Goal: Information Seeking & Learning: Learn about a topic

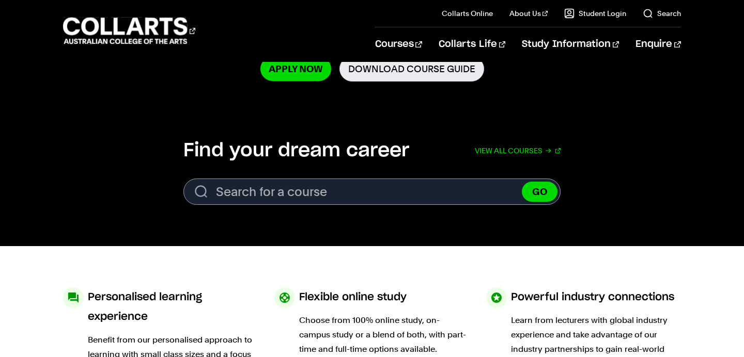
scroll to position [266, 0]
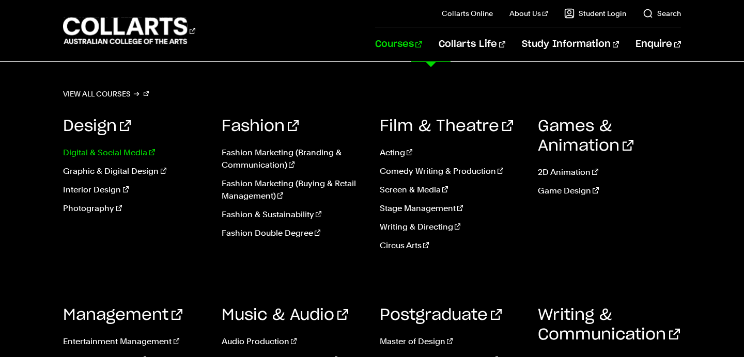
click at [111, 154] on link "Digital & Social Media" at bounding box center [134, 153] width 143 height 12
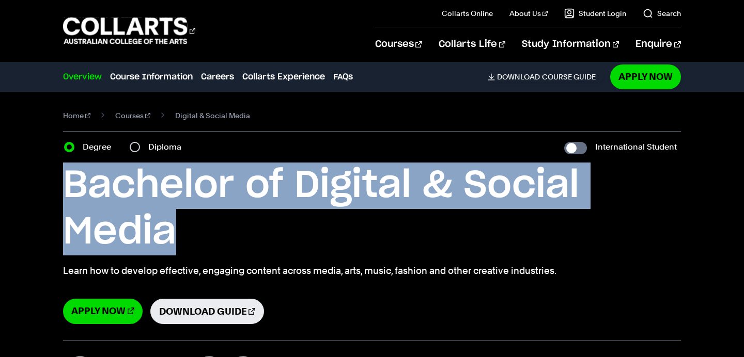
drag, startPoint x: 62, startPoint y: 181, endPoint x: 191, endPoint y: 227, distance: 136.7
click at [191, 227] on div "Home Courses Digital & Social Media Course variant Degree Diploma International…" at bounding box center [372, 216] width 744 height 249
copy h1 "Bachelor of Digital & Social Media"
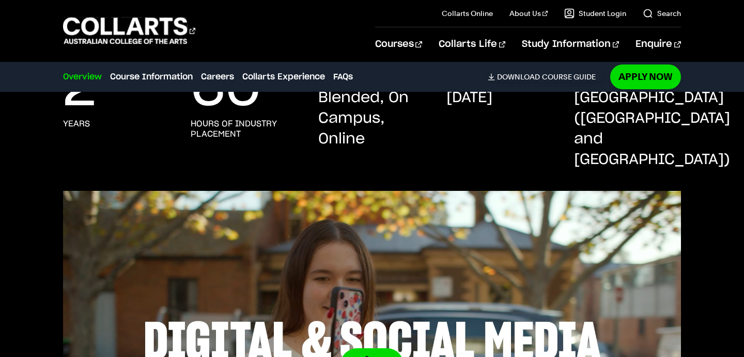
scroll to position [217, 0]
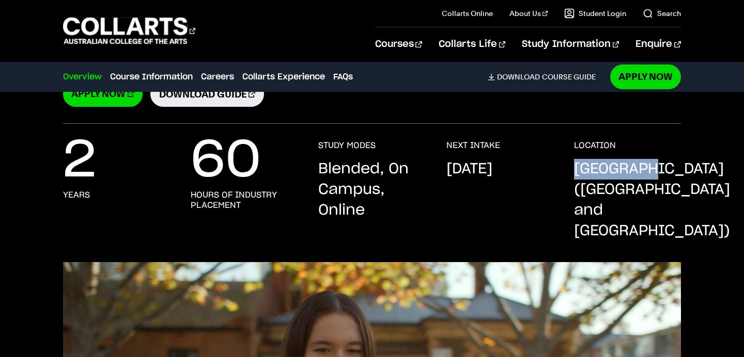
drag, startPoint x: 572, startPoint y: 165, endPoint x: 688, endPoint y: 165, distance: 116.2
click at [689, 165] on div "2 years 60 hours of industry placement STUDY MODES Blended, On Campus, Online N…" at bounding box center [372, 201] width 744 height 122
copy p "Melbourne"
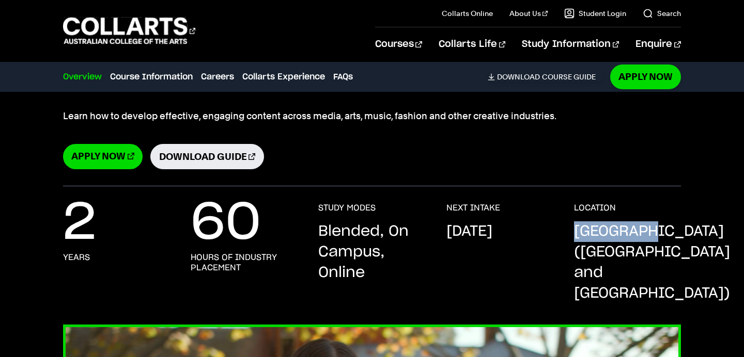
scroll to position [0, 0]
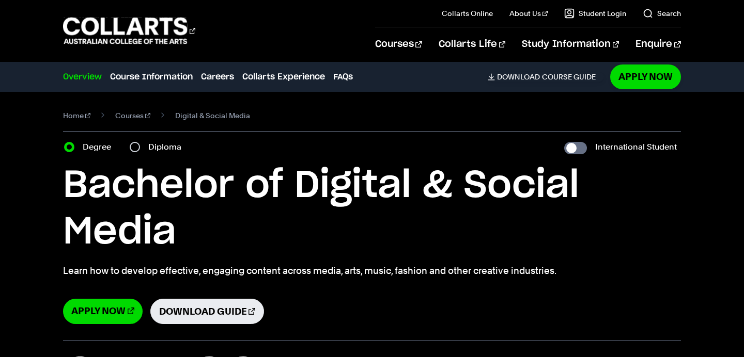
click at [155, 148] on label "Diploma" at bounding box center [167, 147] width 39 height 14
click at [140, 148] on input "Diploma" at bounding box center [135, 147] width 10 height 10
radio input "true"
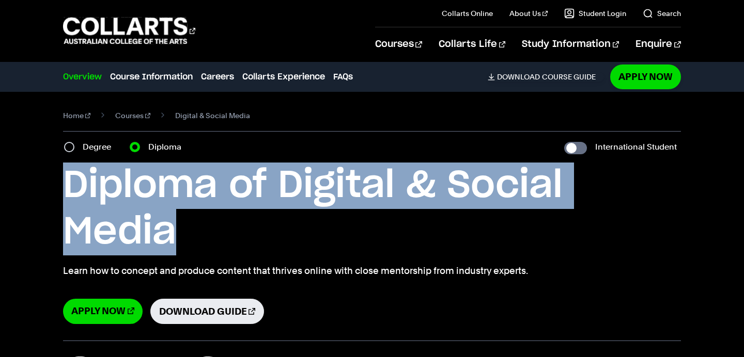
drag, startPoint x: 68, startPoint y: 185, endPoint x: 182, endPoint y: 232, distance: 122.9
click at [182, 232] on h1 "Diploma of Digital & Social Media" at bounding box center [371, 209] width 617 height 93
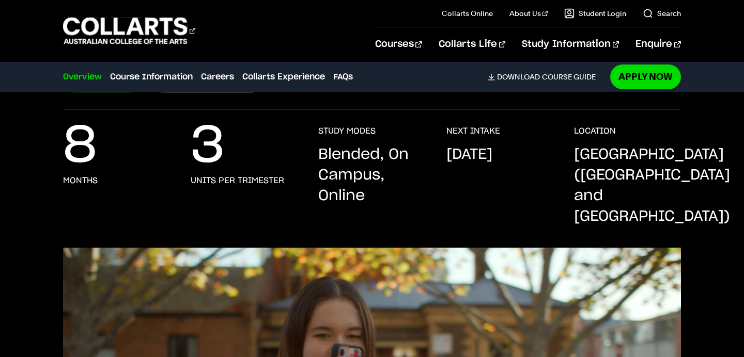
scroll to position [233, 0]
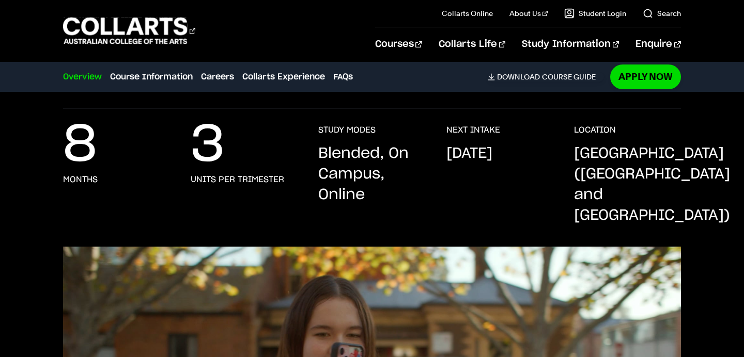
copy h1 "Diploma of Digital & Social Media"
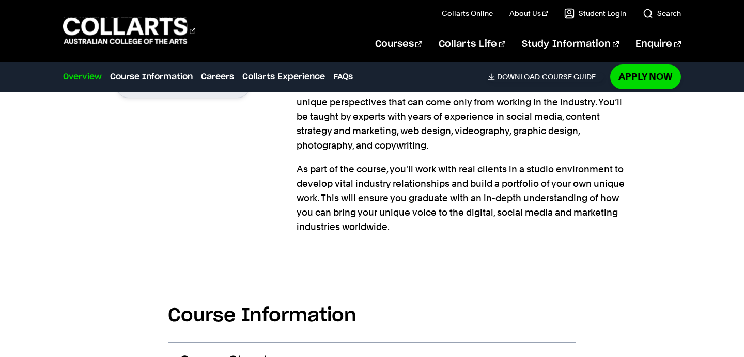
scroll to position [1028, 0]
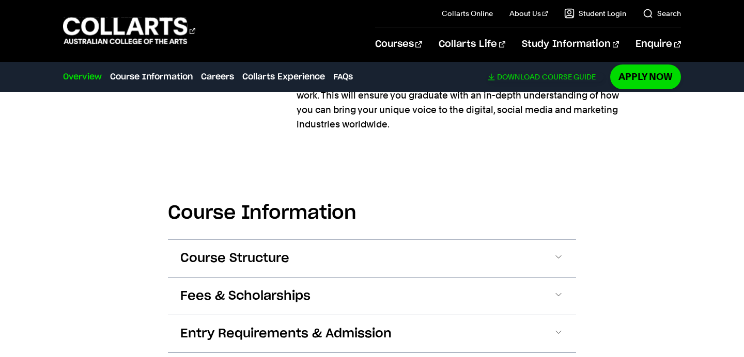
click at [551, 74] on link "Download Course Guide" at bounding box center [545, 76] width 116 height 9
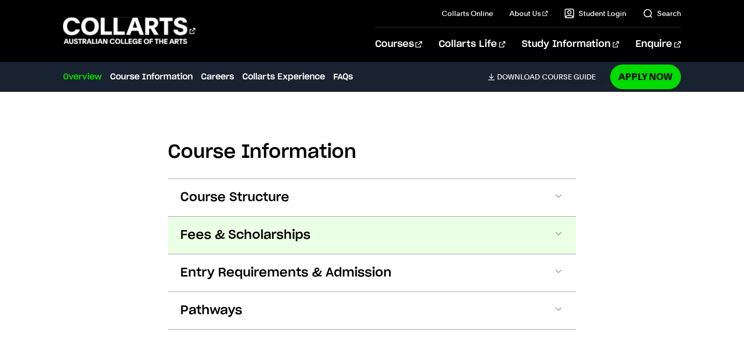
click at [326, 217] on button "Fees & Scholarships" at bounding box center [372, 235] width 408 height 37
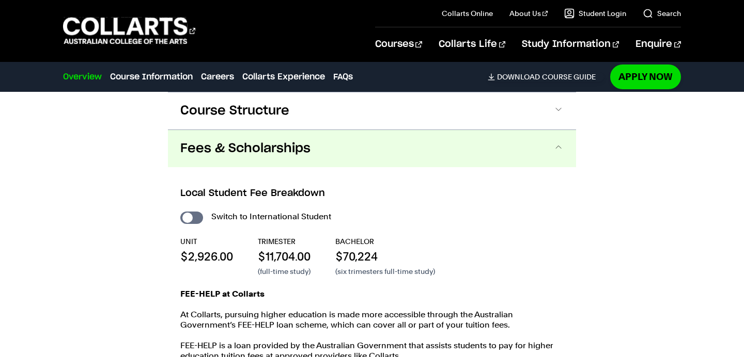
scroll to position [1178, 0]
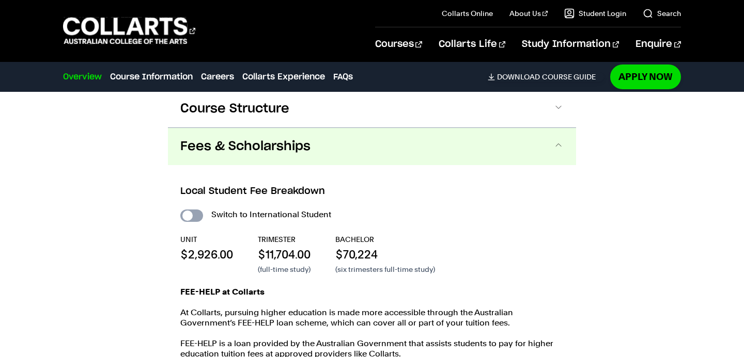
click at [191, 210] on input "International Student" at bounding box center [191, 216] width 23 height 12
checkbox input "true"
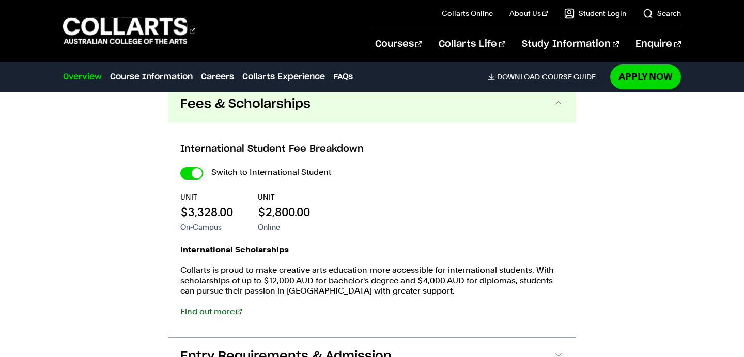
scroll to position [1223, 0]
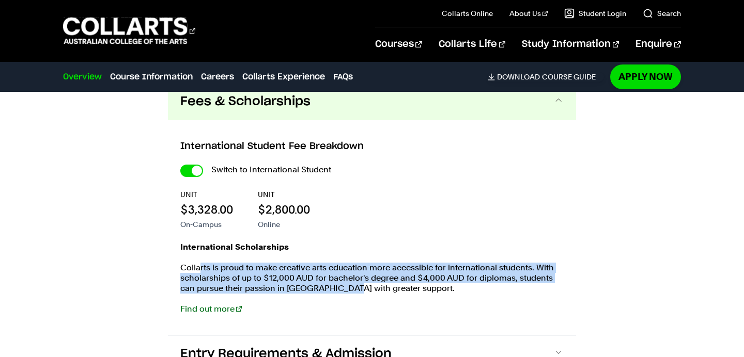
drag, startPoint x: 207, startPoint y: 230, endPoint x: 340, endPoint y: 248, distance: 134.5
click at [340, 263] on p "Collarts is proud to make creative arts education more accessible for internati…" at bounding box center [371, 278] width 383 height 31
drag, startPoint x: 294, startPoint y: 238, endPoint x: 364, endPoint y: 258, distance: 73.2
click at [364, 263] on p "Collarts is proud to make creative arts education more accessible for internati…" at bounding box center [371, 278] width 383 height 31
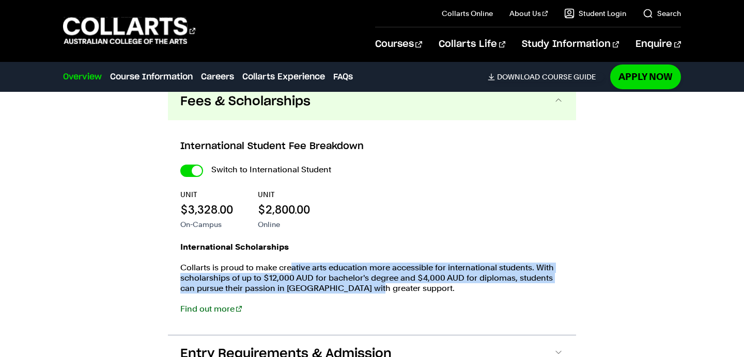
click at [364, 263] on p "Collarts is proud to make creative arts education more accessible for internati…" at bounding box center [371, 278] width 383 height 31
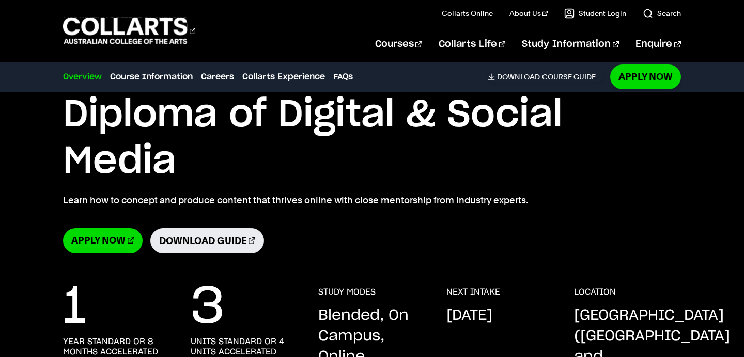
scroll to position [235, 0]
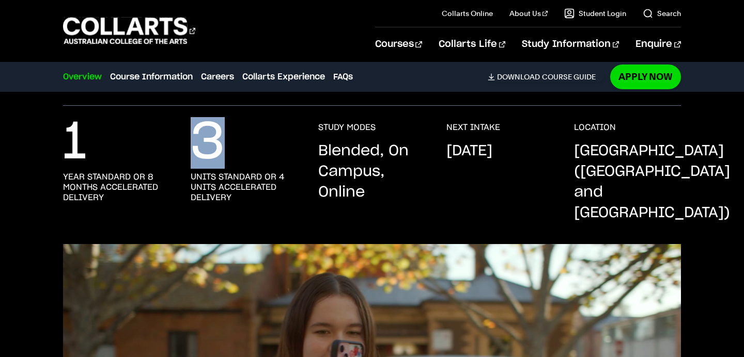
drag, startPoint x: 196, startPoint y: 132, endPoint x: 254, endPoint y: 132, distance: 57.3
click at [254, 132] on div "3 units standard or 4 units accelerated delivery" at bounding box center [244, 172] width 107 height 101
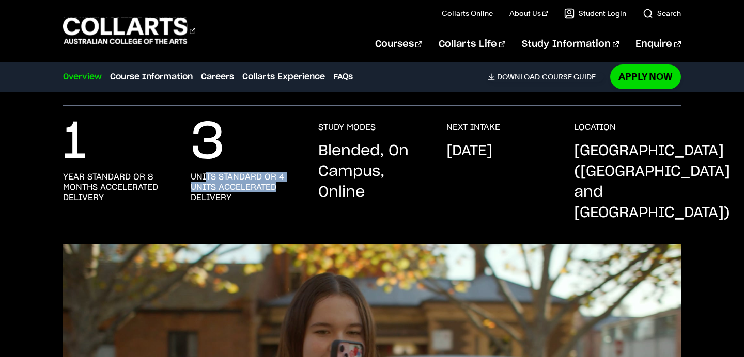
drag, startPoint x: 207, startPoint y: 174, endPoint x: 289, endPoint y: 184, distance: 82.2
click at [289, 184] on h3 "units standard or 4 units accelerated delivery" at bounding box center [244, 187] width 107 height 31
click at [271, 176] on h3 "units standard or 4 units accelerated delivery" at bounding box center [244, 187] width 107 height 31
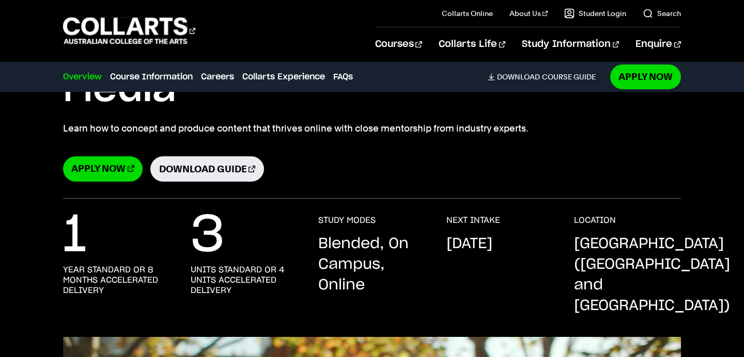
scroll to position [49, 0]
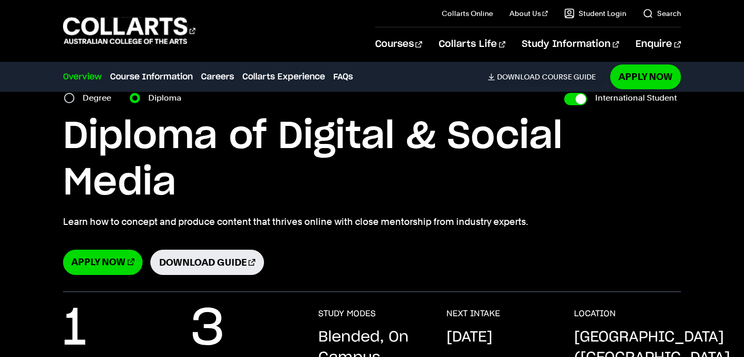
click at [101, 100] on label "Degree" at bounding box center [100, 98] width 35 height 14
click at [74, 100] on input "Degree" at bounding box center [69, 98] width 10 height 10
radio input "true"
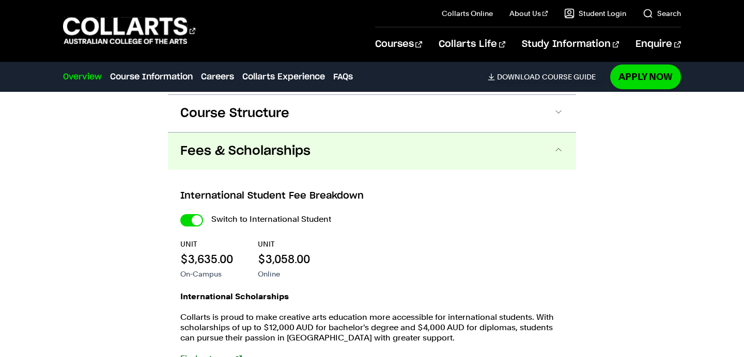
scroll to position [1171, 0]
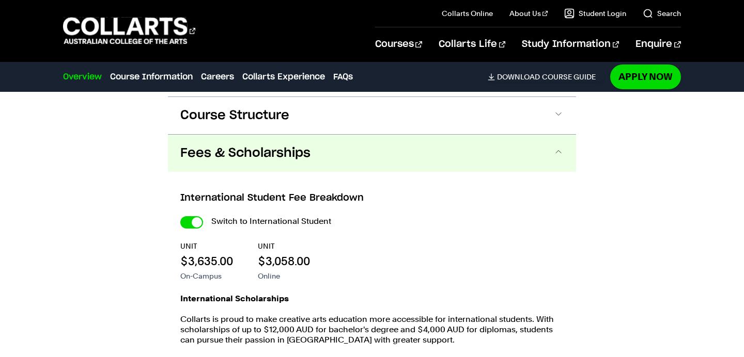
drag, startPoint x: 192, startPoint y: 229, endPoint x: 227, endPoint y: 229, distance: 35.6
click at [217, 254] on p "$3,635.00" at bounding box center [206, 261] width 53 height 15
click at [227, 254] on p "$3,635.00" at bounding box center [206, 261] width 53 height 15
drag, startPoint x: 281, startPoint y: 230, endPoint x: 336, endPoint y: 230, distance: 54.2
click at [336, 241] on div "UNIT $3,635.00 On-Campus UNIT $3,058.00 Online" at bounding box center [371, 261] width 383 height 40
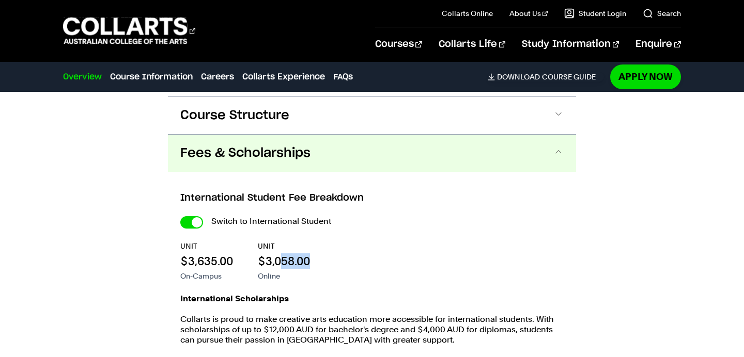
click at [336, 241] on div "UNIT $3,635.00 On-Campus UNIT $3,058.00 Online" at bounding box center [371, 261] width 383 height 40
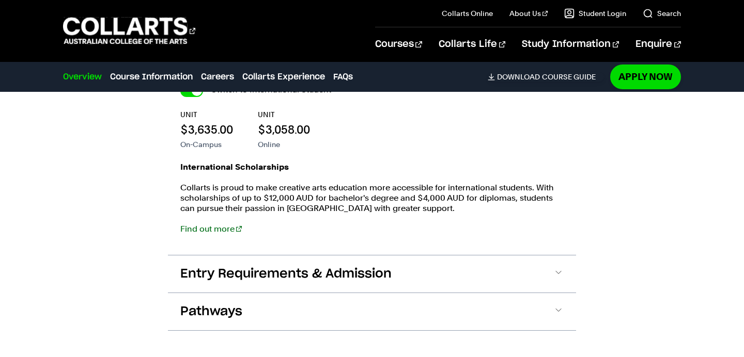
scroll to position [1303, 0]
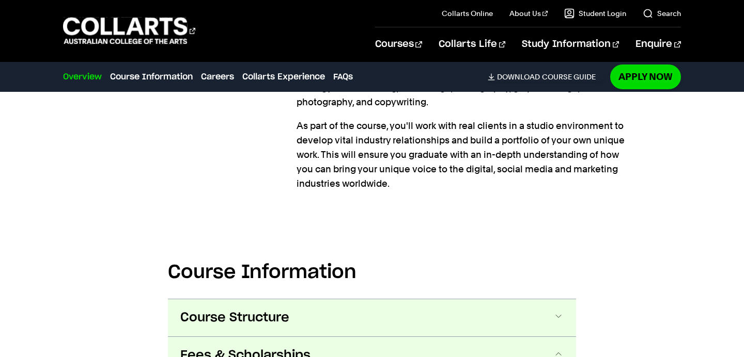
click at [235, 310] on span "Course Structure" at bounding box center [234, 318] width 109 height 17
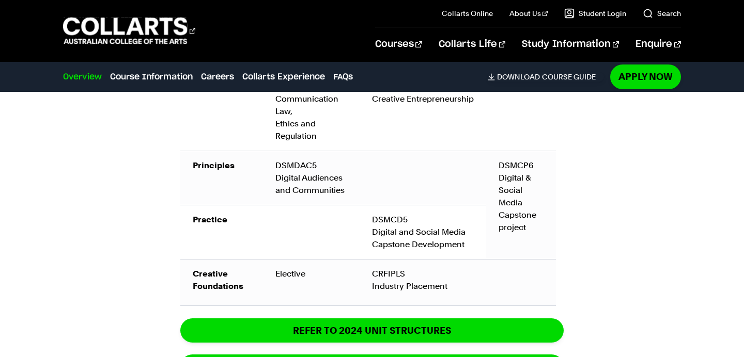
scroll to position [2022, 0]
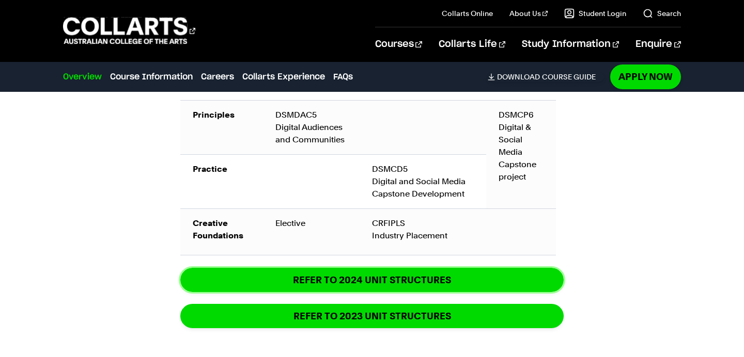
click at [302, 268] on link "REFER TO 2024 unit structures" at bounding box center [371, 280] width 383 height 24
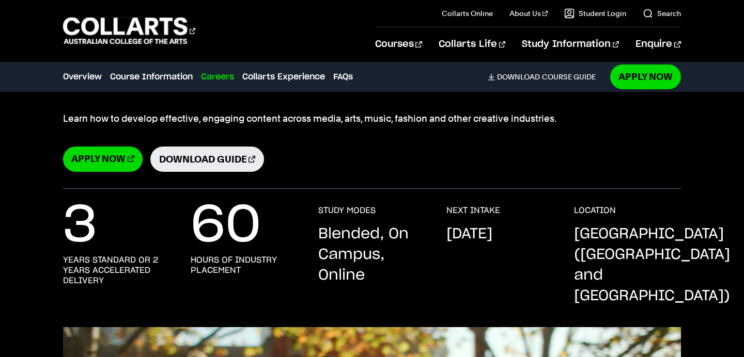
scroll to position [0, 0]
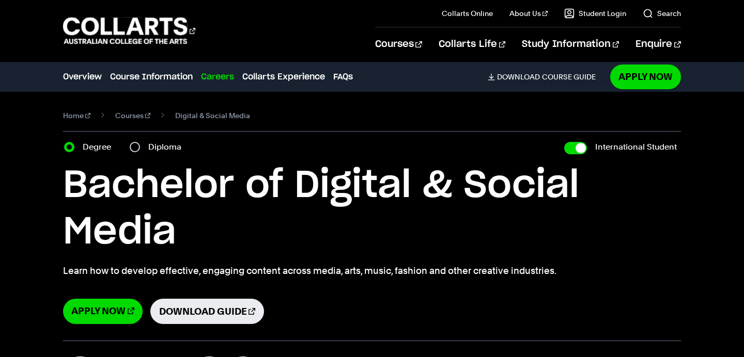
drag, startPoint x: 251, startPoint y: 263, endPoint x: 498, endPoint y: 274, distance: 247.1
click at [498, 274] on div "Bachelor of Digital & Social Media Learn how to develop effective, engaging con…" at bounding box center [371, 244] width 617 height 162
click at [498, 274] on p "Learn how to develop effective, engaging content across media, arts, music, fas…" at bounding box center [371, 271] width 617 height 14
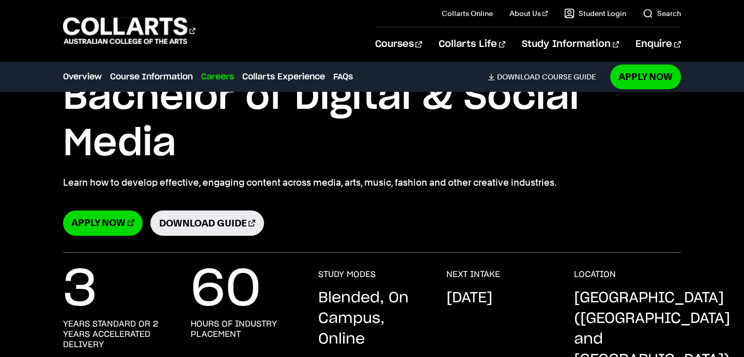
scroll to position [130, 0]
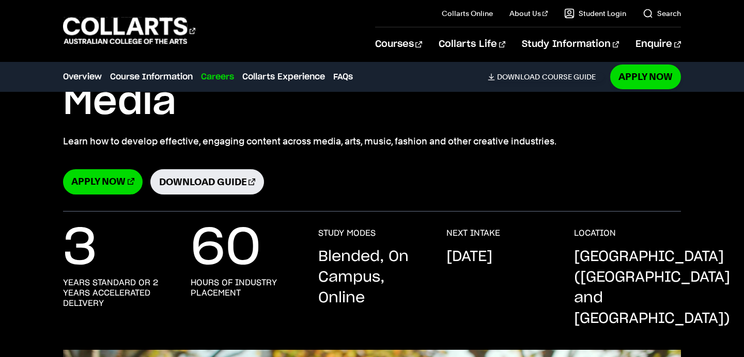
drag, startPoint x: 322, startPoint y: 244, endPoint x: 425, endPoint y: 262, distance: 104.4
click at [425, 262] on div "3 years standard or 2 years accelerated delivery 60 hours of industry placement…" at bounding box center [371, 289] width 617 height 122
drag, startPoint x: 82, startPoint y: 281, endPoint x: 135, endPoint y: 280, distance: 52.7
click at [135, 280] on h3 "years standard or 2 years accelerated delivery" at bounding box center [116, 293] width 107 height 31
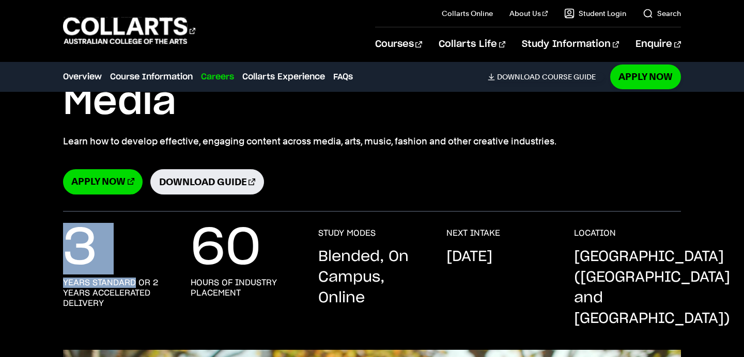
drag, startPoint x: 135, startPoint y: 280, endPoint x: 46, endPoint y: 212, distance: 111.2
click at [46, 212] on div "3 years standard or 2 years accelerated delivery 60 hours of industry placement…" at bounding box center [372, 281] width 744 height 138
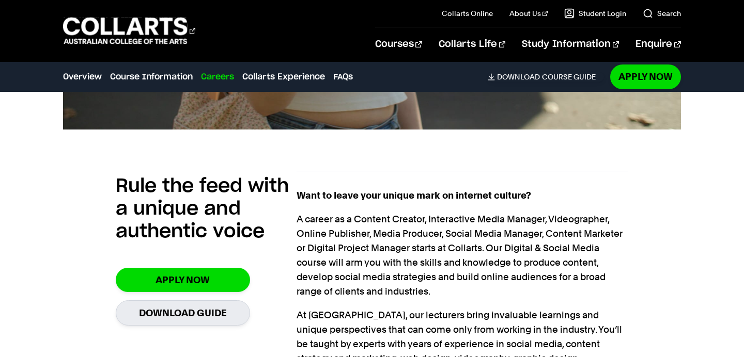
scroll to position [794, 0]
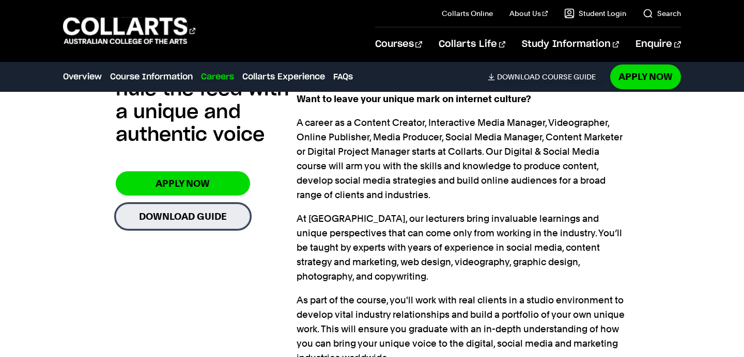
click at [225, 204] on link "Download Guide" at bounding box center [183, 216] width 134 height 25
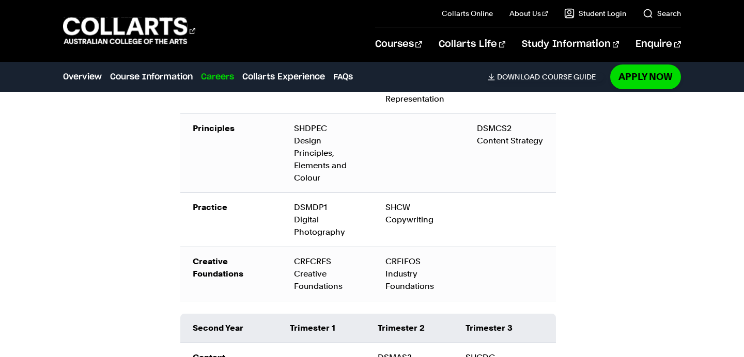
scroll to position [1202, 0]
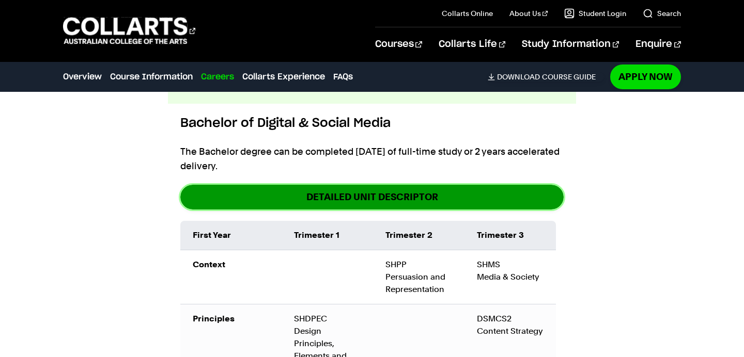
click at [347, 185] on link "DETAILED UNIT DESCRIPTOR" at bounding box center [371, 197] width 383 height 24
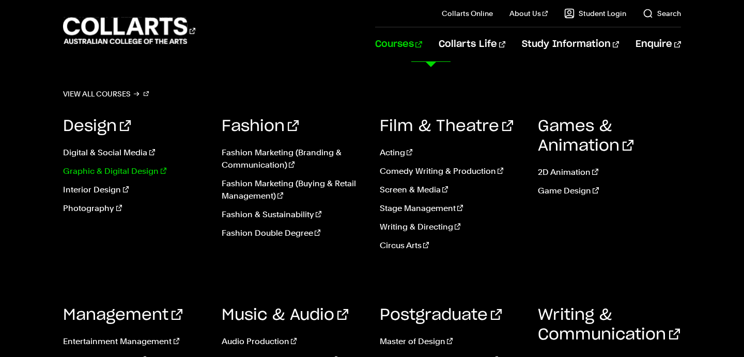
click at [79, 174] on link "Graphic & Digital Design" at bounding box center [134, 171] width 143 height 12
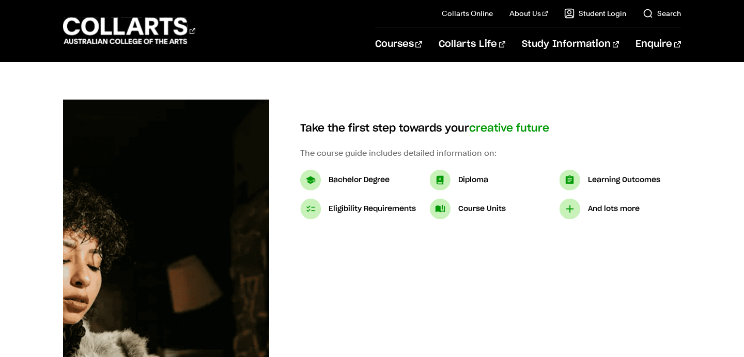
scroll to position [83, 0]
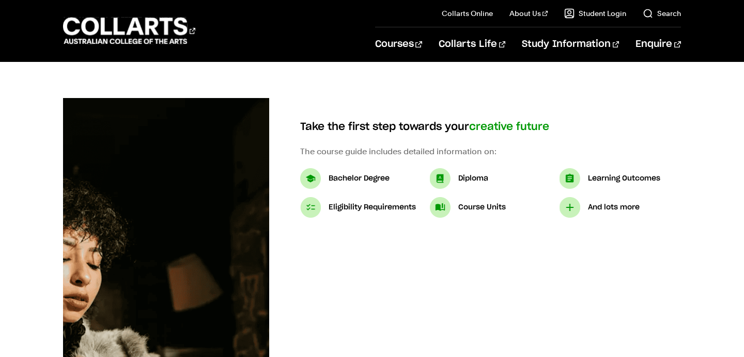
click at [305, 182] on img at bounding box center [310, 178] width 21 height 21
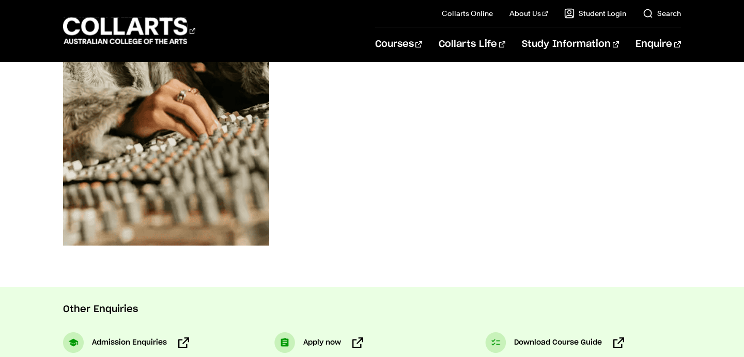
scroll to position [543, 0]
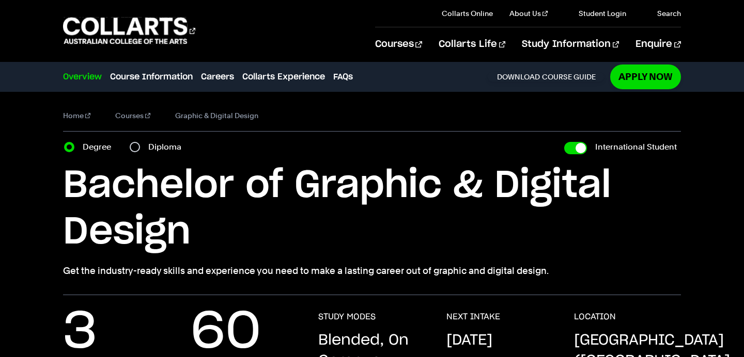
checkbox input "true"
drag, startPoint x: 65, startPoint y: 177, endPoint x: 232, endPoint y: 236, distance: 177.5
click at [232, 236] on h1 "Bachelor of Graphic & Digital Design" at bounding box center [371, 209] width 617 height 93
copy h1 "Bachelor of Graphic & Digital Design"
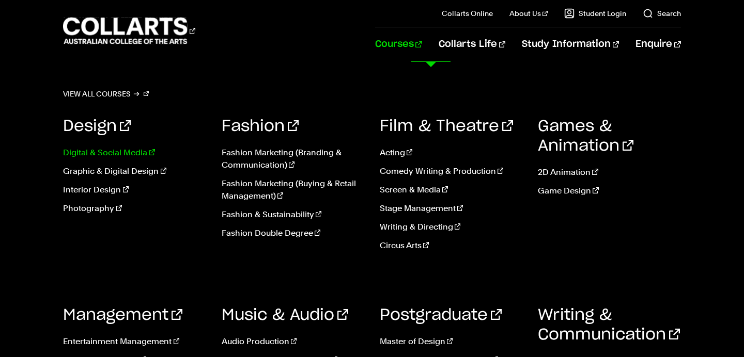
click at [120, 151] on link "Digital & Social Media" at bounding box center [134, 153] width 143 height 12
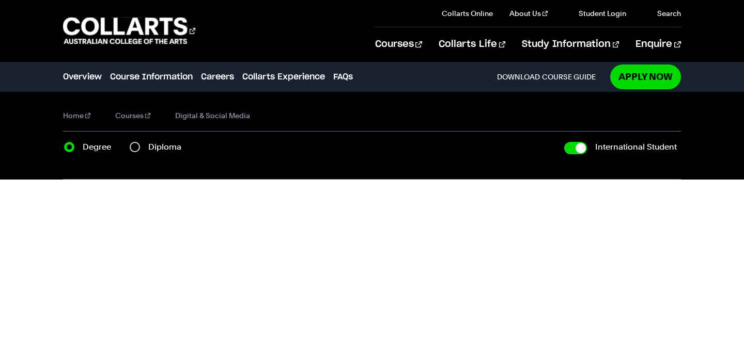
checkbox input "true"
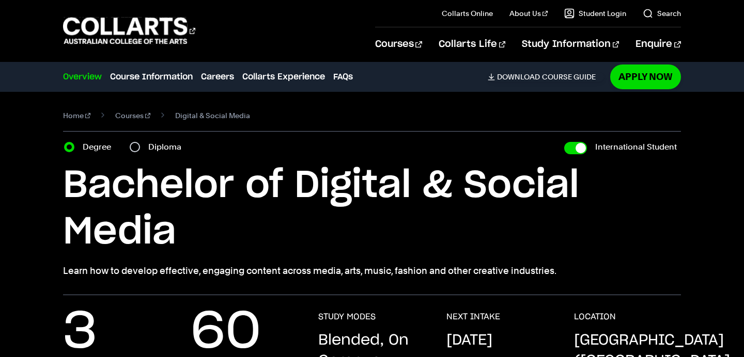
click at [158, 149] on label "Diploma" at bounding box center [167, 147] width 39 height 14
click at [140, 149] on input "Diploma" at bounding box center [135, 147] width 10 height 10
radio input "true"
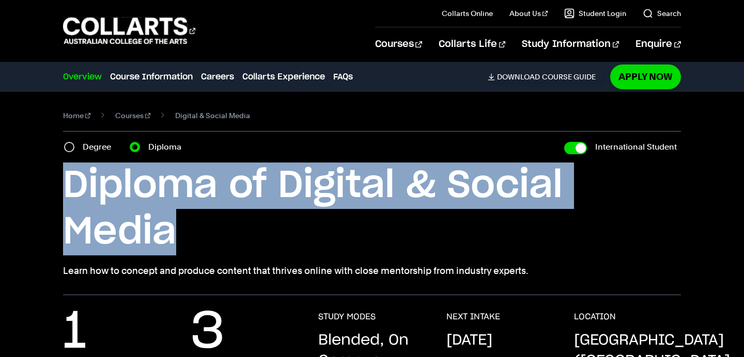
drag, startPoint x: 66, startPoint y: 178, endPoint x: 195, endPoint y: 220, distance: 135.7
click at [195, 220] on h1 "Diploma of Digital & Social Media" at bounding box center [371, 209] width 617 height 93
copy h1 "Diploma of Digital & Social Media"
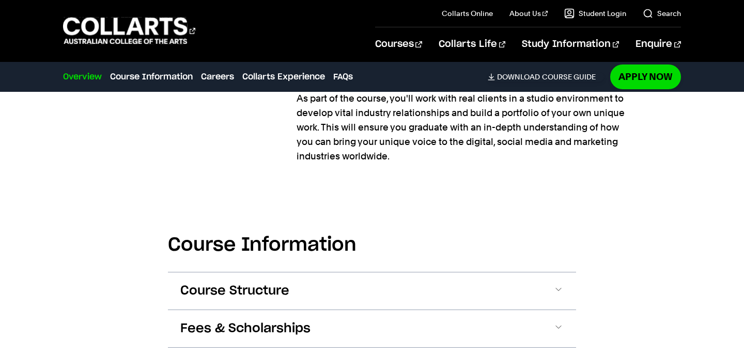
scroll to position [973, 0]
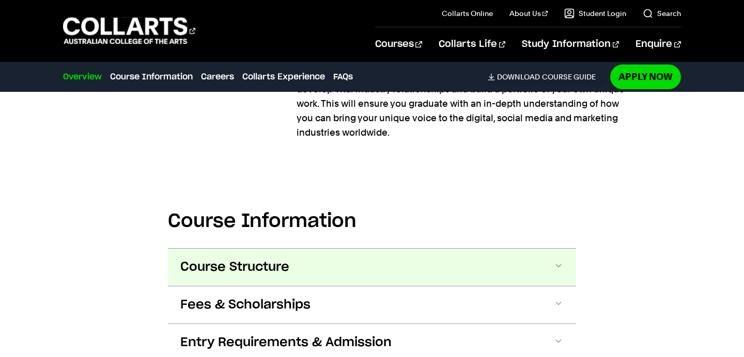
click at [290, 249] on button "Course Structure" at bounding box center [372, 267] width 408 height 37
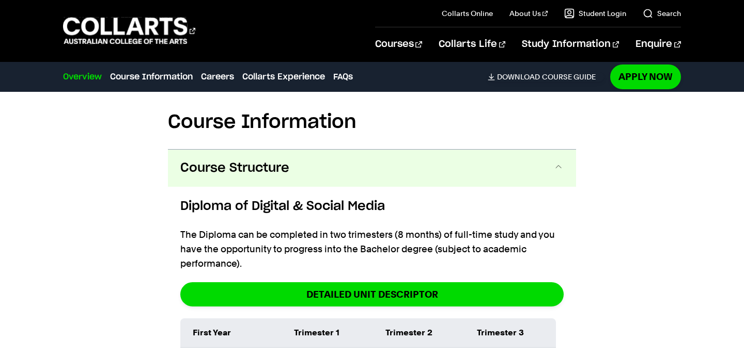
scroll to position [1042, 0]
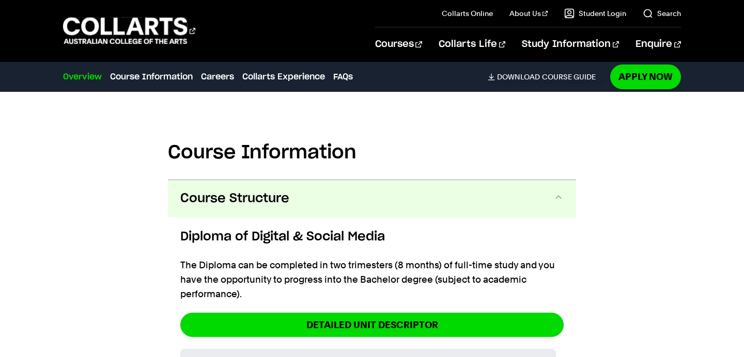
click at [346, 180] on button "Course Structure" at bounding box center [372, 198] width 408 height 37
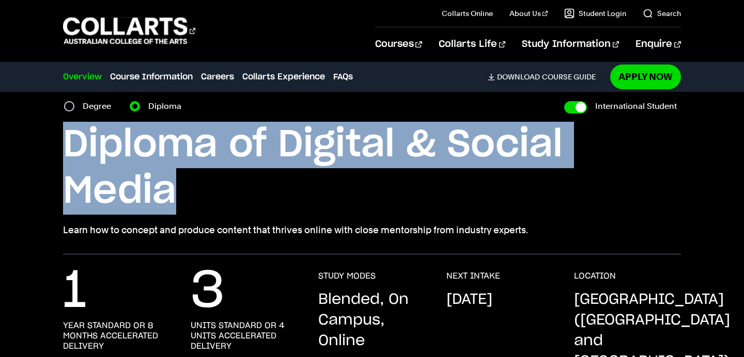
scroll to position [43, 0]
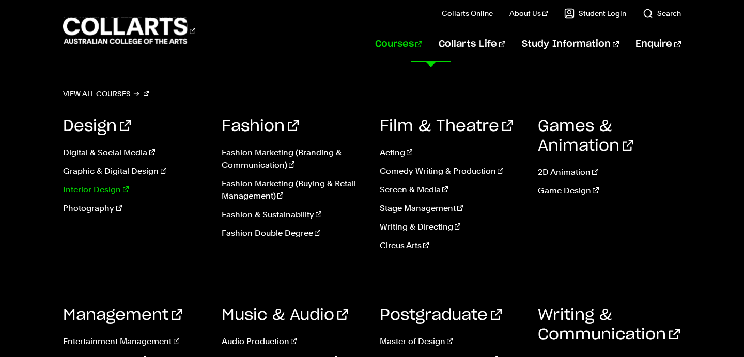
click at [83, 192] on link "Interior Design" at bounding box center [134, 190] width 143 height 12
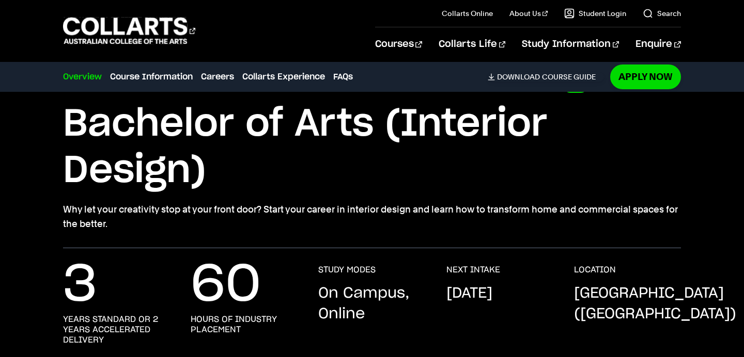
scroll to position [37, 0]
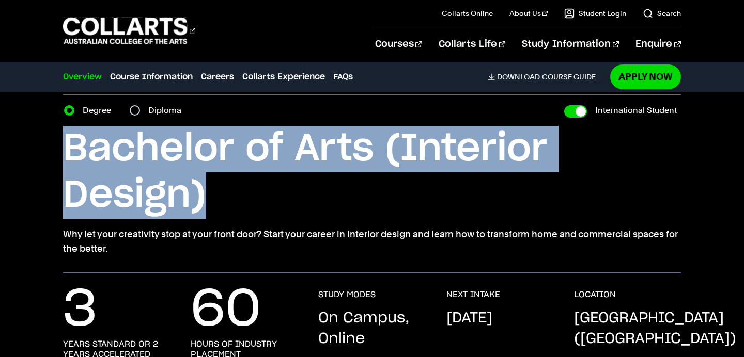
drag, startPoint x: 62, startPoint y: 151, endPoint x: 276, endPoint y: 211, distance: 221.7
click at [276, 211] on div "Home Courses Interior Design Course variant Degree Diploma International Studen…" at bounding box center [372, 164] width 744 height 218
copy h1 "Bachelor of Arts (Interior Design)"
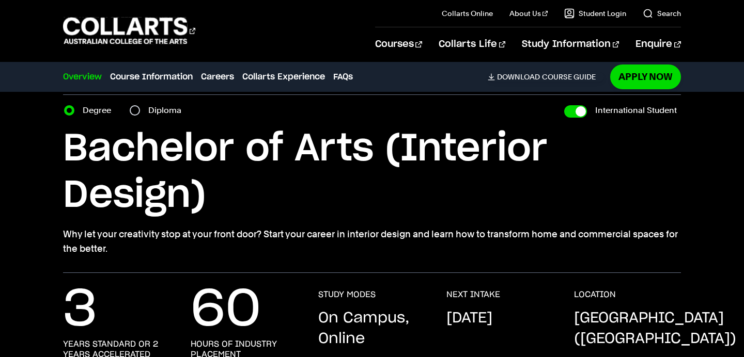
click at [149, 113] on label "Diploma" at bounding box center [167, 110] width 39 height 14
click at [140, 113] on input "Diploma" at bounding box center [135, 110] width 10 height 10
radio input "true"
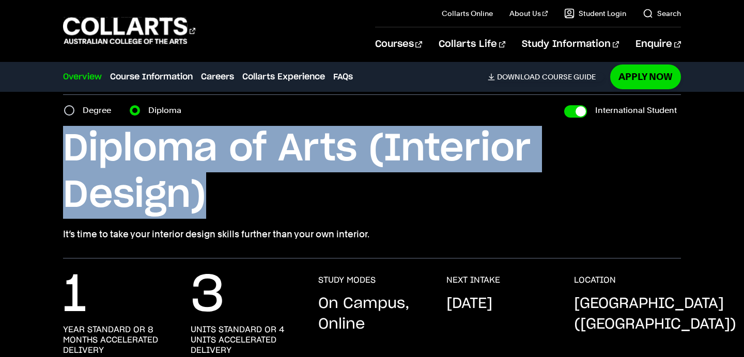
drag, startPoint x: 62, startPoint y: 144, endPoint x: 259, endPoint y: 216, distance: 209.4
click at [259, 216] on div "Home Courses Interior Design Course variant Degree Diploma International Studen…" at bounding box center [372, 156] width 744 height 203
copy h1 "Diploma of Arts (Interior Design)"
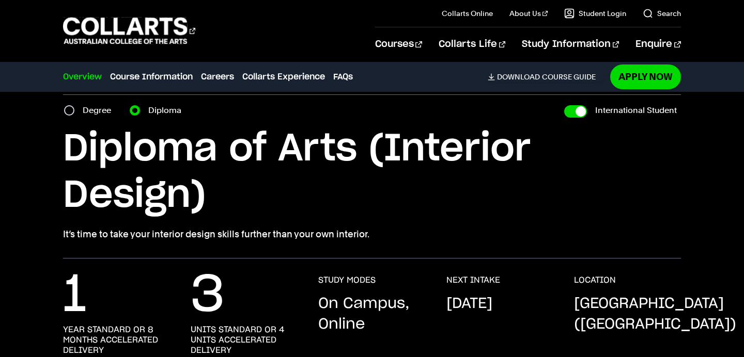
click at [92, 114] on label "Degree" at bounding box center [100, 110] width 35 height 14
click at [74, 114] on input "Degree" at bounding box center [69, 110] width 10 height 10
radio input "true"
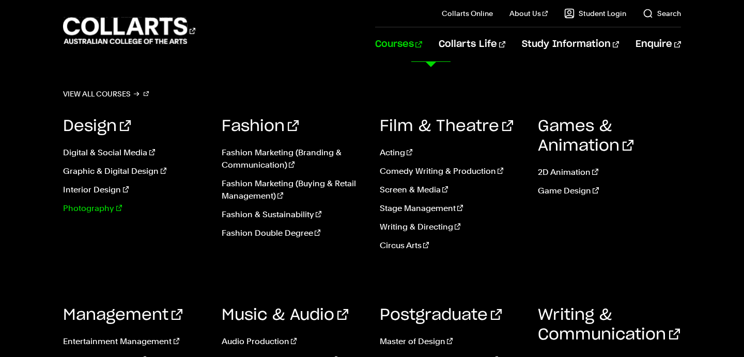
click at [73, 212] on link "Photography" at bounding box center [134, 208] width 143 height 12
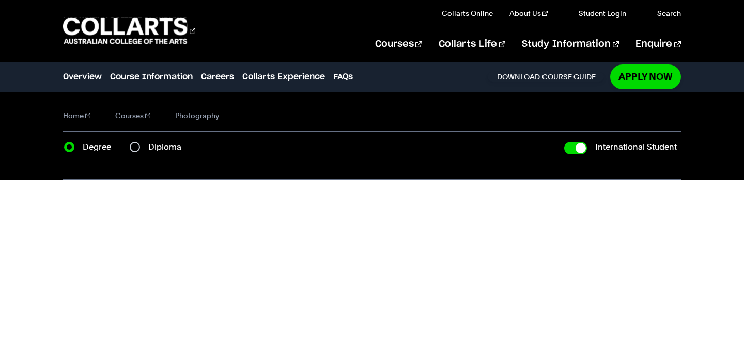
checkbox input "true"
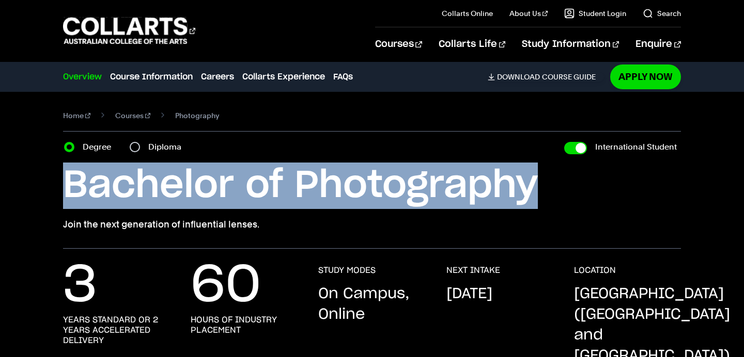
drag, startPoint x: 69, startPoint y: 191, endPoint x: 575, endPoint y: 199, distance: 506.6
click at [575, 199] on h1 "Bachelor of Photography" at bounding box center [371, 186] width 617 height 46
copy h1 "Bachelor of Photography"
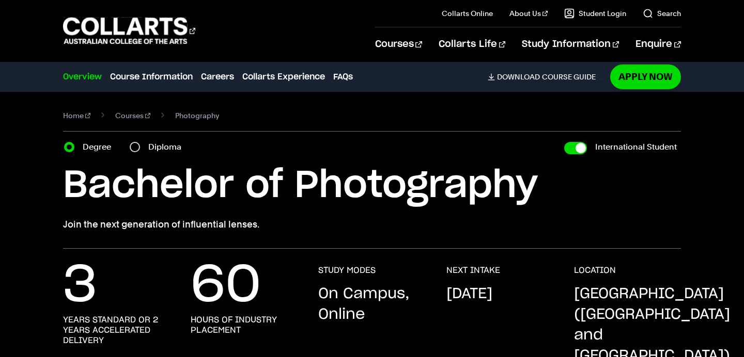
click at [163, 148] on label "Diploma" at bounding box center [167, 147] width 39 height 14
click at [140, 148] on input "Diploma" at bounding box center [135, 147] width 10 height 10
radio input "true"
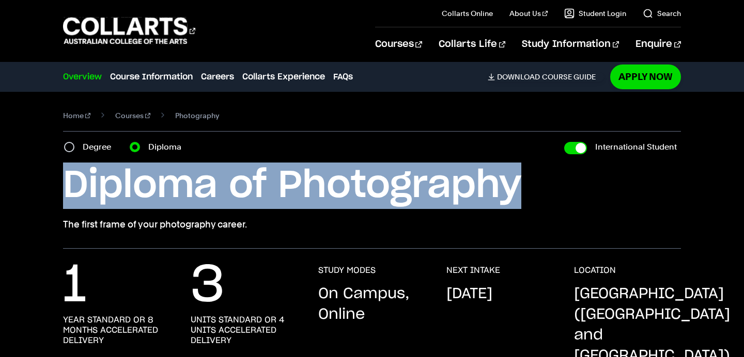
drag, startPoint x: 66, startPoint y: 185, endPoint x: 595, endPoint y: 175, distance: 529.9
click at [595, 175] on h1 "Diploma of Photography" at bounding box center [371, 186] width 617 height 46
copy h1 "Diploma of Photography"
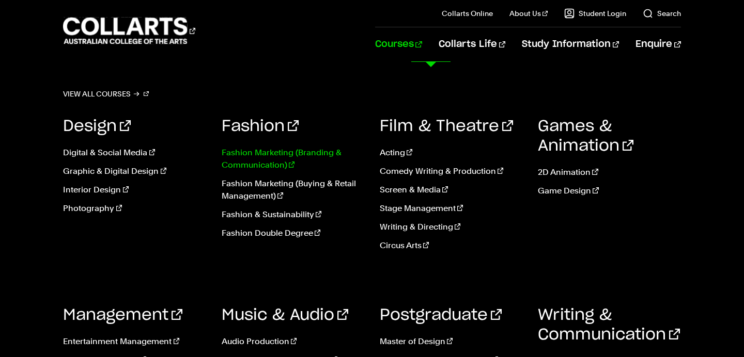
click at [239, 158] on link "Fashion Marketing (Branding & Communication)" at bounding box center [293, 159] width 143 height 25
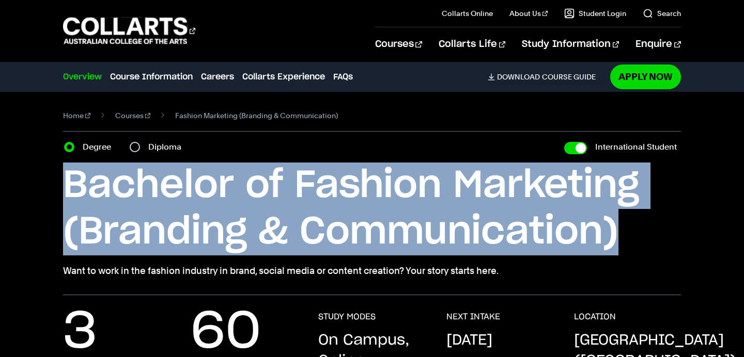
drag, startPoint x: 64, startPoint y: 193, endPoint x: 667, endPoint y: 244, distance: 605.3
click at [667, 244] on h1 "Bachelor of Fashion Marketing (Branding & Communication)" at bounding box center [371, 209] width 617 height 93
copy h1 "Bachelor of Fashion Marketing (Branding & Communication)"
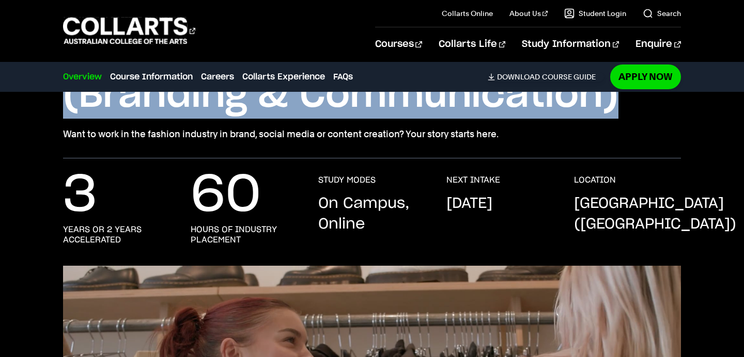
scroll to position [50, 0]
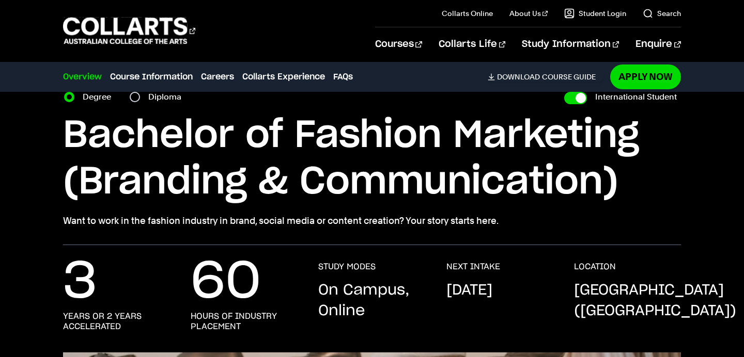
click at [166, 98] on label "Diploma" at bounding box center [167, 97] width 39 height 14
click at [140, 98] on input "Diploma" at bounding box center [135, 97] width 10 height 10
radio input "true"
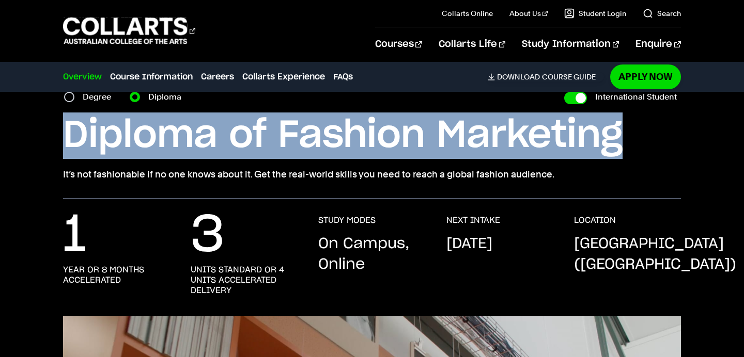
drag, startPoint x: 58, startPoint y: 144, endPoint x: 691, endPoint y: 148, distance: 632.6
click at [691, 148] on div "Home Courses Fashion Marketing (Branding & Communication) Course variant Degree…" at bounding box center [372, 120] width 744 height 157
copy h1 "Diploma of Fashion Marketing"
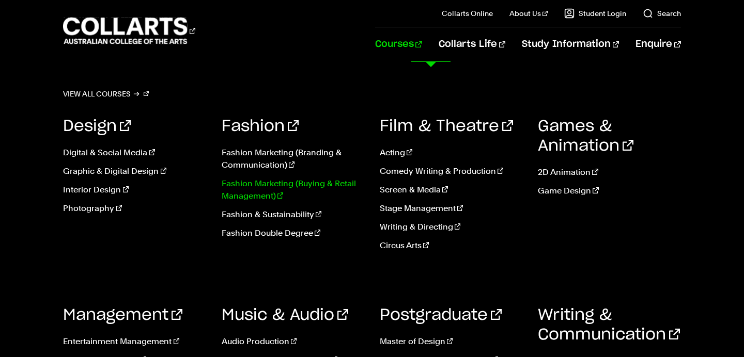
click at [238, 195] on link "Fashion Marketing (Buying & Retail Management)" at bounding box center [293, 190] width 143 height 25
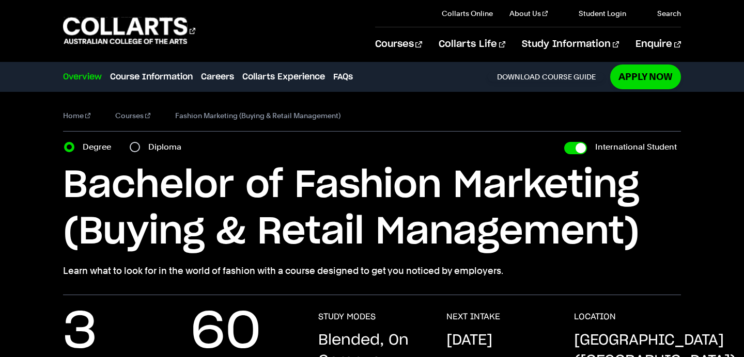
checkbox input "true"
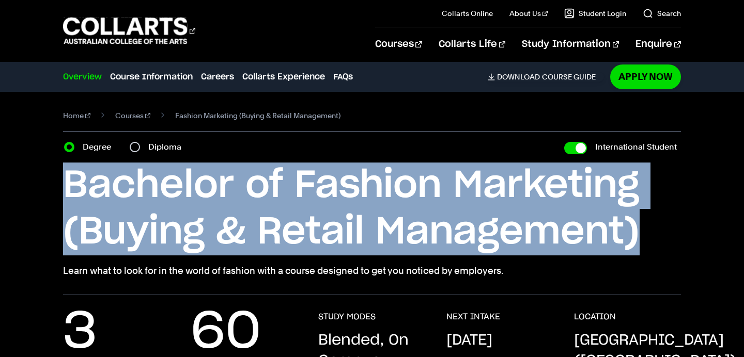
drag, startPoint x: 69, startPoint y: 180, endPoint x: 651, endPoint y: 241, distance: 585.7
click at [651, 241] on h1 "Bachelor of Fashion Marketing (Buying & Retail Management)" at bounding box center [371, 209] width 617 height 93
copy h1 "Bachelor of Fashion Marketing (Buying & Retail Management)"
click at [135, 148] on input "Diploma" at bounding box center [135, 147] width 10 height 10
radio input "true"
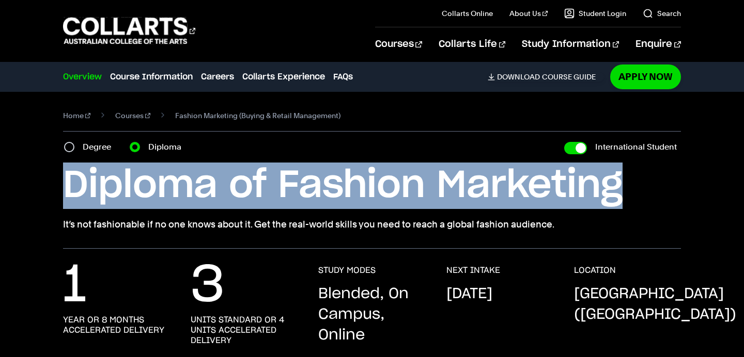
drag, startPoint x: 55, startPoint y: 186, endPoint x: 728, endPoint y: 177, distance: 672.9
click at [728, 177] on div "Home Courses Fashion Marketing (Buying & Retail Management) Course variant Degr…" at bounding box center [372, 170] width 744 height 157
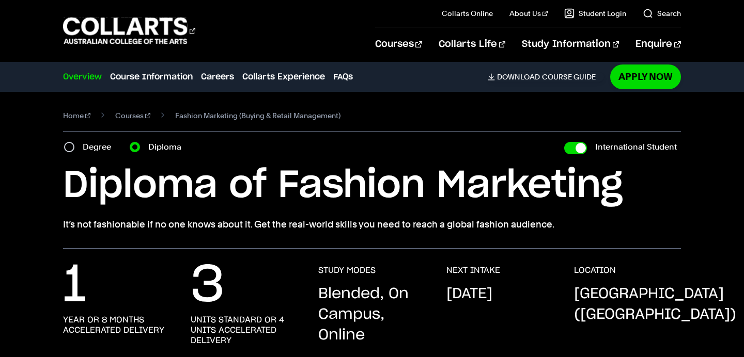
click at [78, 149] on div "Degree" at bounding box center [90, 147] width 53 height 14
click at [76, 147] on div "Degree" at bounding box center [90, 147] width 53 height 14
click at [71, 146] on input "Degree" at bounding box center [69, 147] width 10 height 10
radio input "true"
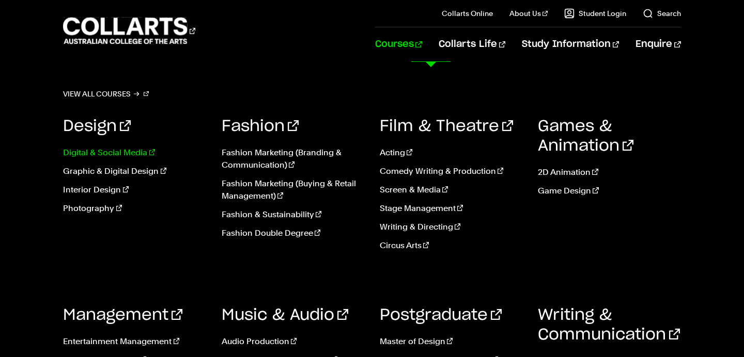
click at [90, 152] on link "Digital & Social Media" at bounding box center [134, 153] width 143 height 12
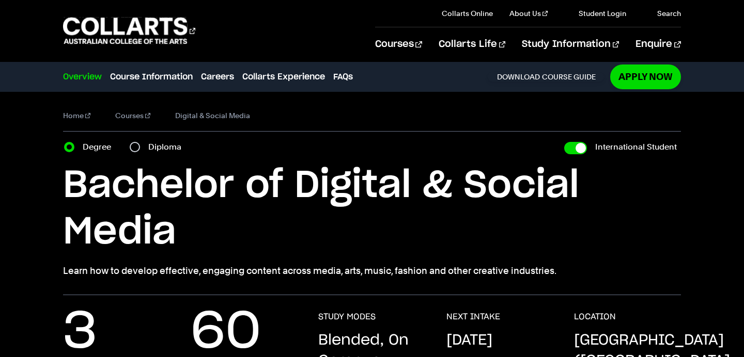
checkbox input "true"
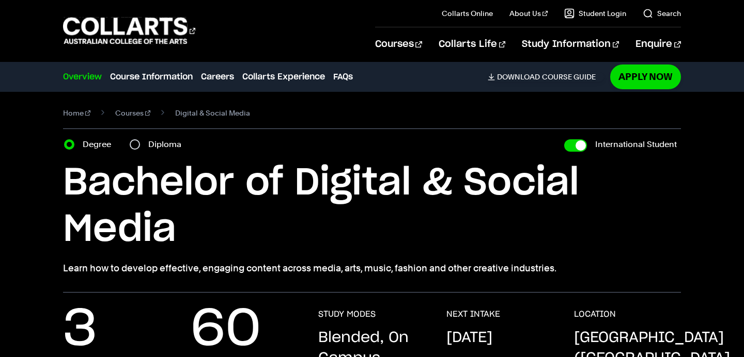
scroll to position [1, 0]
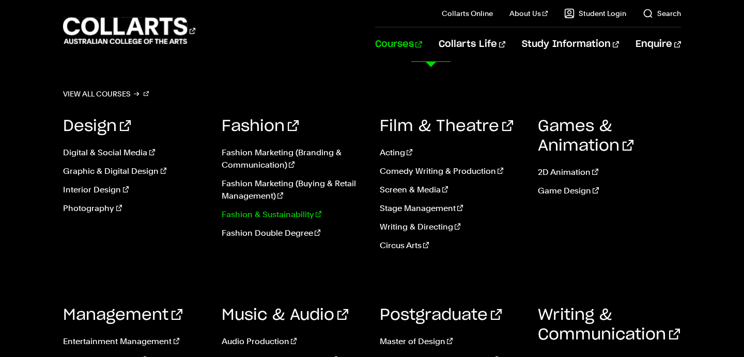
click at [257, 215] on link "Fashion & Sustainability" at bounding box center [293, 215] width 143 height 12
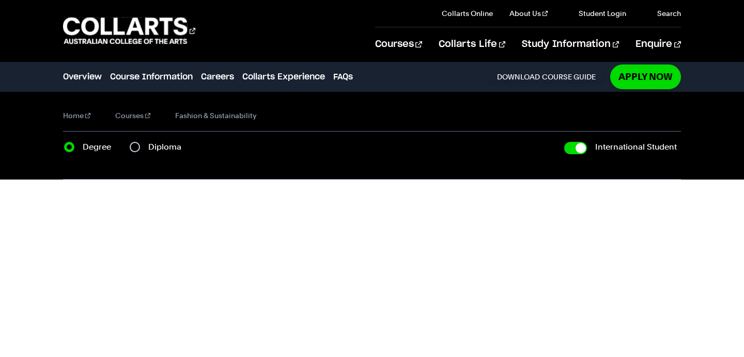
checkbox input "true"
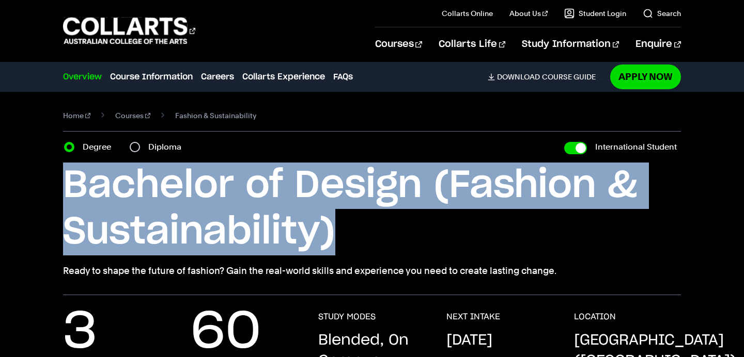
drag, startPoint x: 60, startPoint y: 186, endPoint x: 331, endPoint y: 224, distance: 273.2
click at [331, 224] on div "Home Courses Fashion & Sustainability Course variant Degree Diploma Internation…" at bounding box center [372, 193] width 744 height 203
copy h1 "Bachelor of Design (Fashion & Sustainability)"
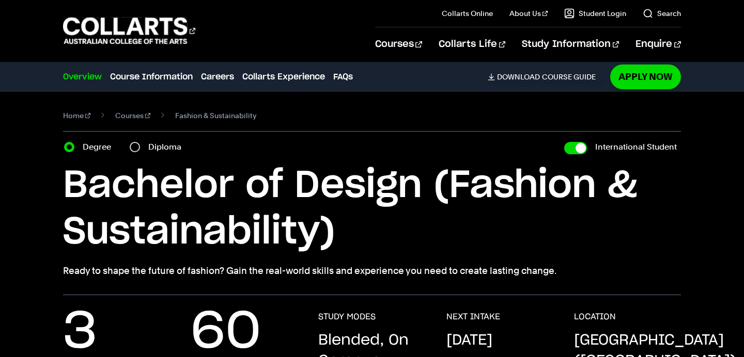
click at [161, 151] on label "Diploma" at bounding box center [167, 147] width 39 height 14
click at [140, 151] on input "Diploma" at bounding box center [135, 147] width 10 height 10
radio input "true"
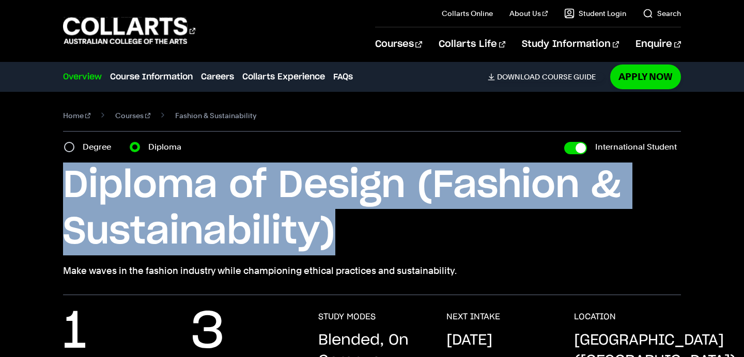
drag, startPoint x: 59, startPoint y: 193, endPoint x: 443, endPoint y: 233, distance: 385.7
click at [443, 233] on div "Home Courses Fashion & Sustainability Course variant Degree Diploma Internation…" at bounding box center [372, 193] width 744 height 203
copy h1 "Diploma of Design (Fashion & Sustainability)"
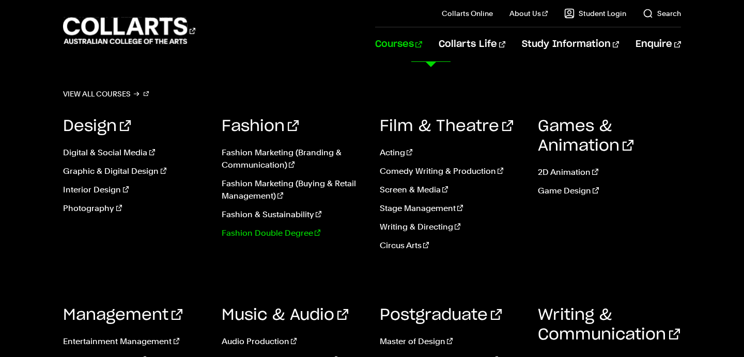
click at [255, 237] on link "Fashion Double Degree" at bounding box center [293, 233] width 143 height 12
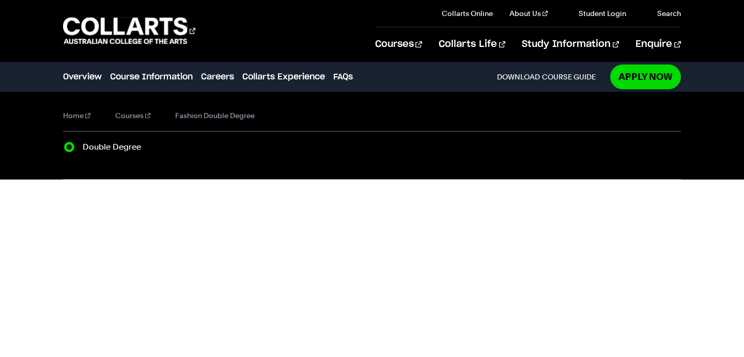
radio input "true"
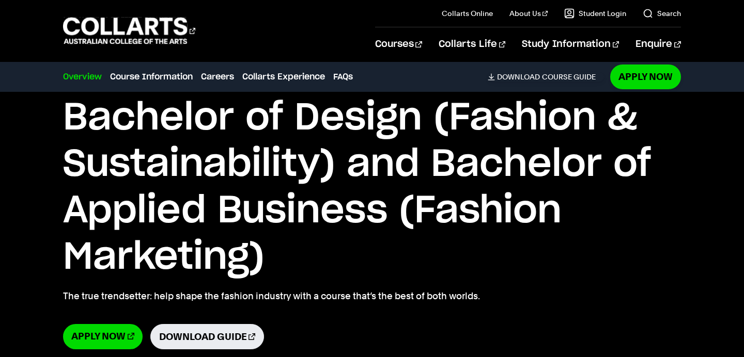
scroll to position [78, 0]
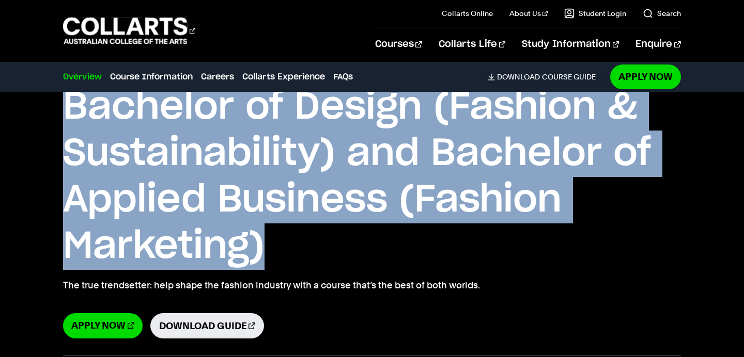
drag, startPoint x: 62, startPoint y: 114, endPoint x: 317, endPoint y: 259, distance: 293.5
click at [317, 259] on div "Home Courses Fashion Double Degree Course variant Double Degree Bachelor of Des…" at bounding box center [372, 184] width 744 height 342
copy h1 "Bachelor of Design (Fashion & Sustainability) and Bachelor of Applied Business …"
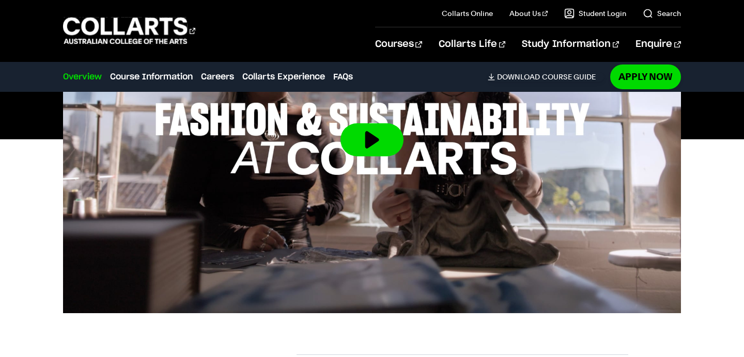
scroll to position [587, 0]
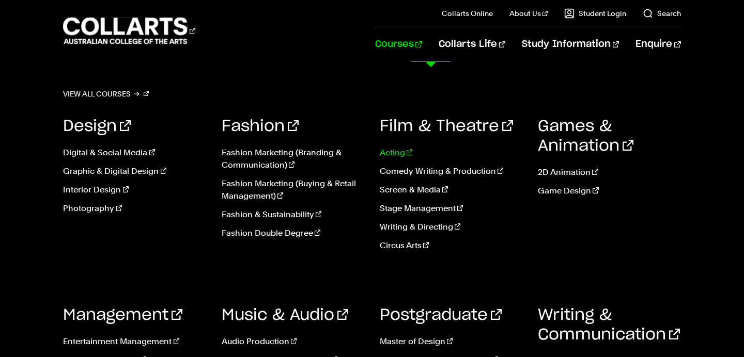
click at [401, 151] on link "Acting" at bounding box center [451, 153] width 143 height 12
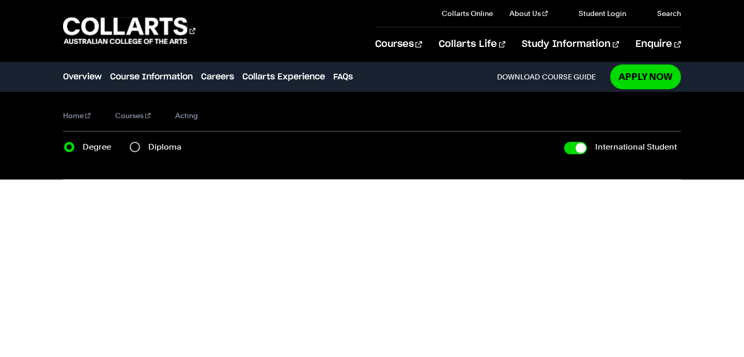
checkbox input "true"
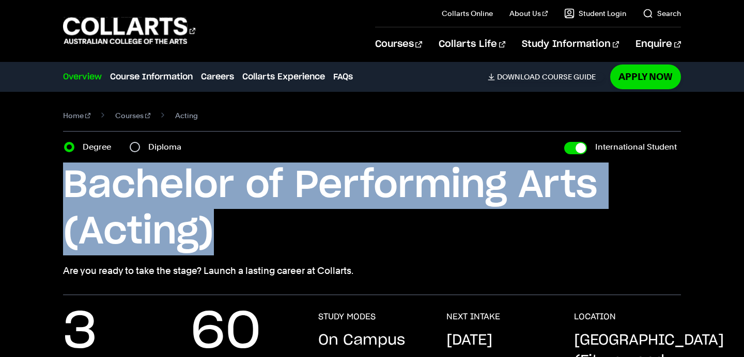
drag, startPoint x: 69, startPoint y: 181, endPoint x: 282, endPoint y: 237, distance: 220.4
click at [282, 237] on h1 "Bachelor of Performing Arts (Acting)" at bounding box center [371, 209] width 617 height 93
copy h1 "Bachelor of Performing Arts (Acting)"
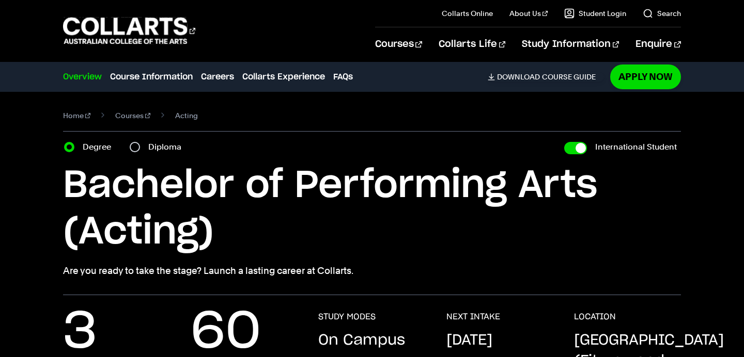
click at [158, 148] on label "Diploma" at bounding box center [167, 147] width 39 height 14
click at [140, 148] on input "Diploma" at bounding box center [135, 147] width 10 height 10
radio input "true"
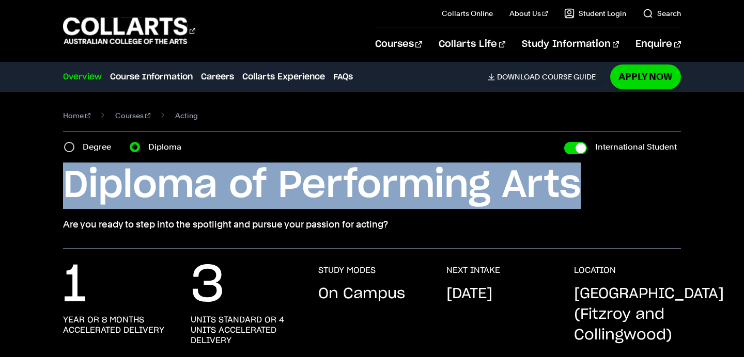
drag, startPoint x: 65, startPoint y: 191, endPoint x: 675, endPoint y: 203, distance: 610.5
click at [675, 203] on h1 "Diploma of Performing Arts" at bounding box center [371, 186] width 617 height 46
copy h1 "Diploma of Performing Arts"
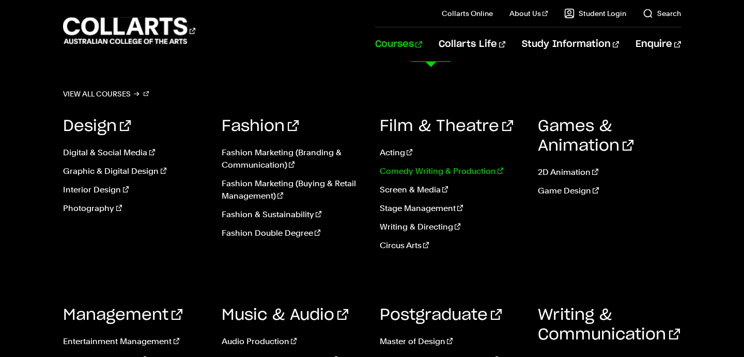
click at [401, 170] on link "Comedy Writing & Production" at bounding box center [451, 171] width 143 height 12
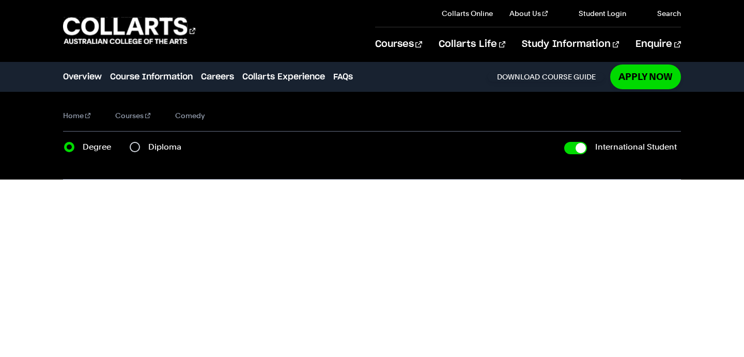
checkbox input "true"
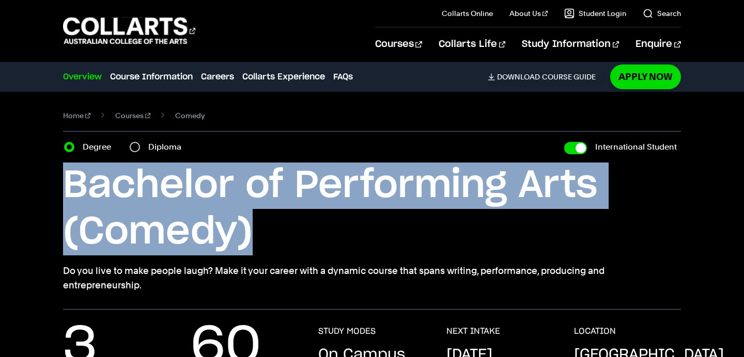
drag, startPoint x: 68, startPoint y: 182, endPoint x: 317, endPoint y: 227, distance: 252.8
click at [317, 227] on h1 "Bachelor of Performing Arts (Comedy)" at bounding box center [371, 209] width 617 height 93
copy h1 "Bachelor of Performing Arts (Comedy)"
click at [138, 146] on input "Diploma" at bounding box center [135, 147] width 10 height 10
radio input "true"
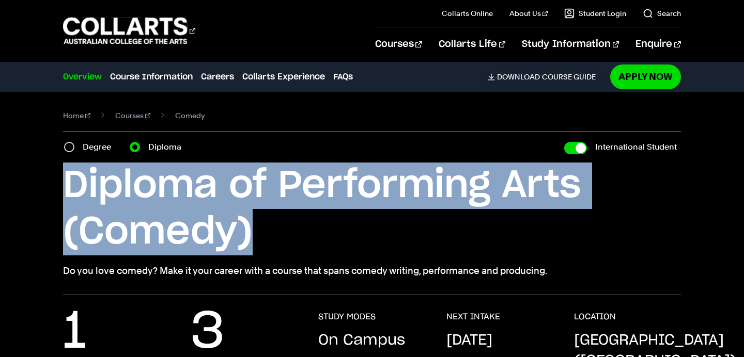
drag, startPoint x: 55, startPoint y: 180, endPoint x: 285, endPoint y: 230, distance: 235.1
click at [285, 230] on div "Home Courses Comedy Course variant Degree Diploma International Student Bachelo…" at bounding box center [372, 193] width 744 height 203
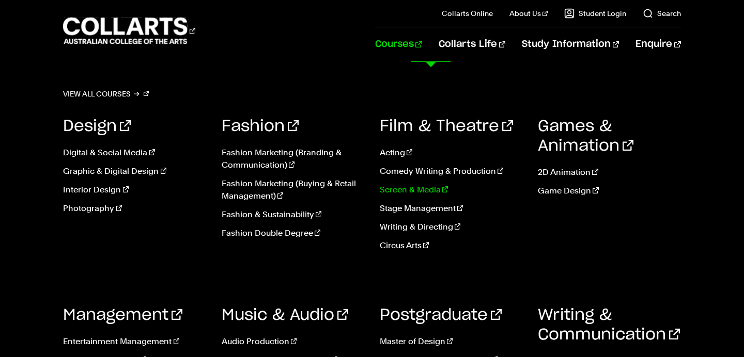
click at [415, 191] on link "Screen & Media" at bounding box center [451, 190] width 143 height 12
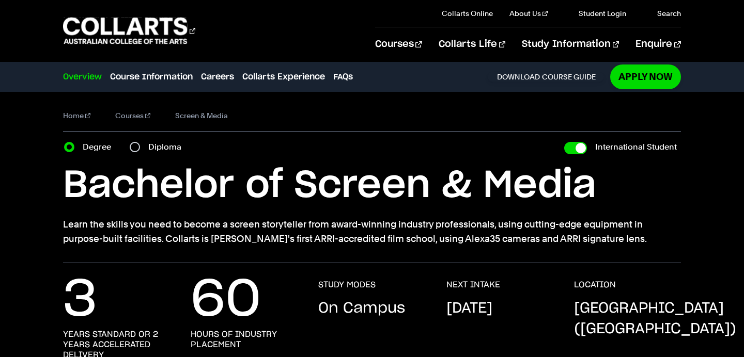
checkbox input "true"
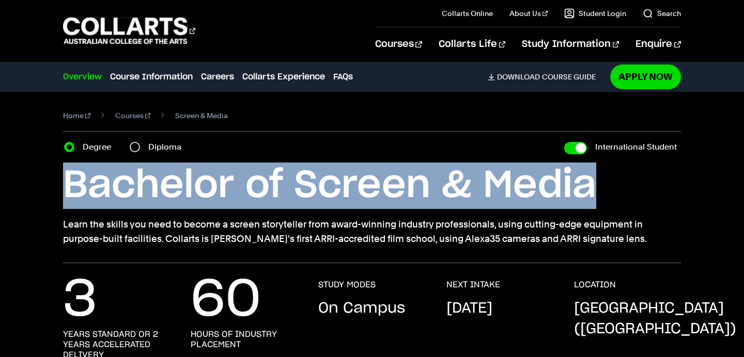
drag, startPoint x: 63, startPoint y: 190, endPoint x: 656, endPoint y: 192, distance: 593.3
click at [656, 192] on div "Home Courses Screen & Media Course variant Degree Diploma International Student…" at bounding box center [372, 177] width 744 height 171
copy h1 "Bachelor of Screen & Media"
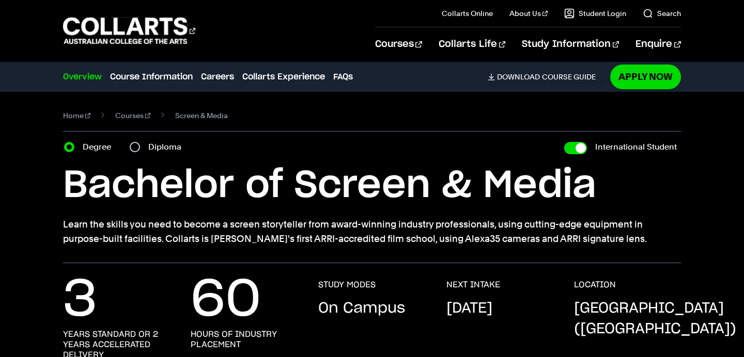
click at [165, 151] on label "Diploma" at bounding box center [167, 147] width 39 height 14
click at [140, 151] on input "Diploma" at bounding box center [135, 147] width 10 height 10
radio input "true"
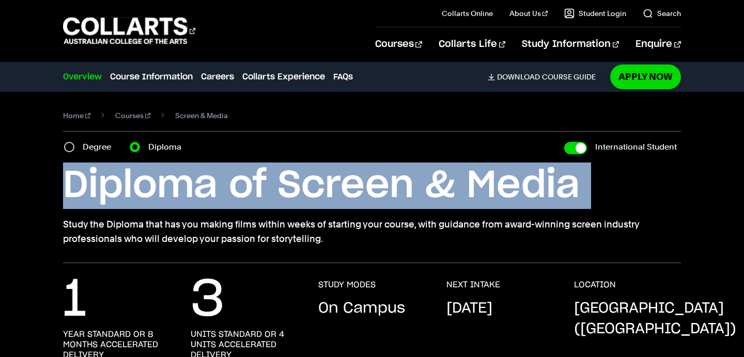
drag, startPoint x: 65, startPoint y: 188, endPoint x: 672, endPoint y: 212, distance: 607.2
click at [672, 212] on div "Diploma of Screen & Media Study the Diploma that has you making films within we…" at bounding box center [371, 205] width 617 height 84
copy div "Diploma of Screen & Media"
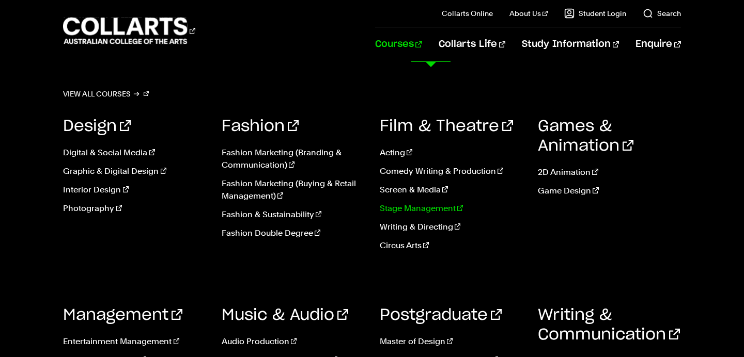
click at [430, 210] on link "Stage Management" at bounding box center [451, 208] width 143 height 12
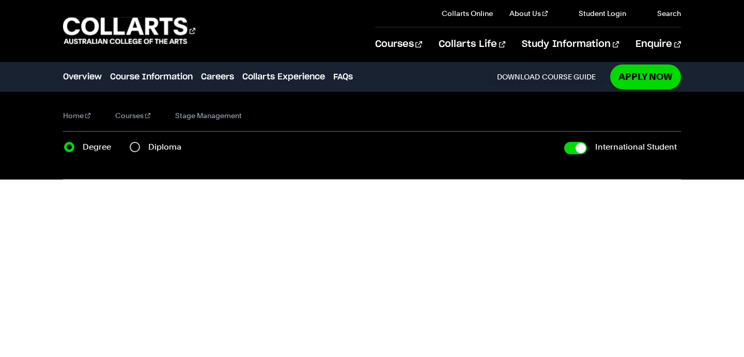
checkbox input "true"
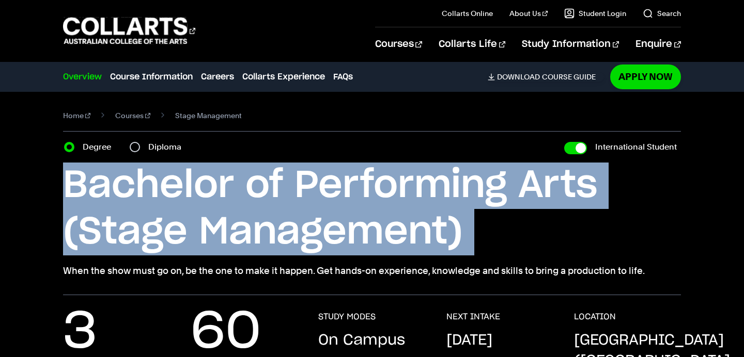
drag, startPoint x: 65, startPoint y: 187, endPoint x: 484, endPoint y: 259, distance: 425.8
click at [484, 259] on div "Bachelor of Performing Arts (Stage Management) When the show must go on, be the…" at bounding box center [371, 221] width 617 height 116
copy div "Bachelor of Performing Arts (Stage Management)"
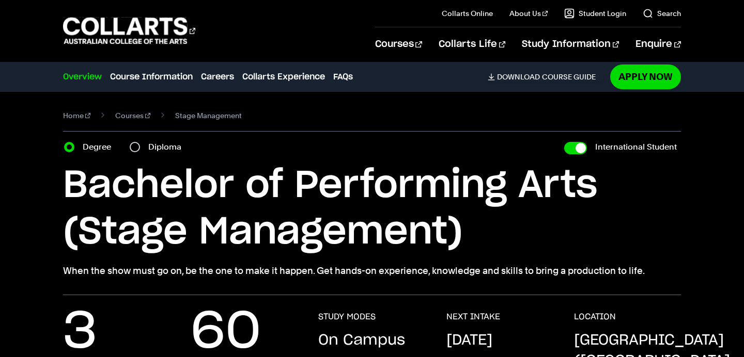
click at [158, 148] on label "Diploma" at bounding box center [167, 147] width 39 height 14
click at [140, 148] on input "Diploma" at bounding box center [135, 147] width 10 height 10
radio input "true"
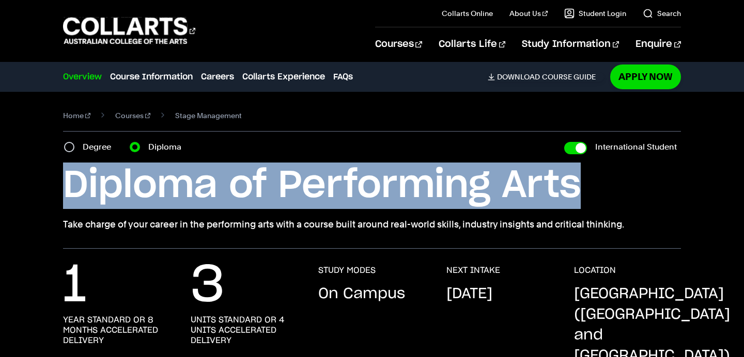
drag, startPoint x: 61, startPoint y: 174, endPoint x: 591, endPoint y: 178, distance: 529.8
click at [591, 178] on div "Home Courses Stage Management Course variant Degree Diploma International Stude…" at bounding box center [372, 170] width 744 height 157
copy h1 "Diploma of Performing Arts"
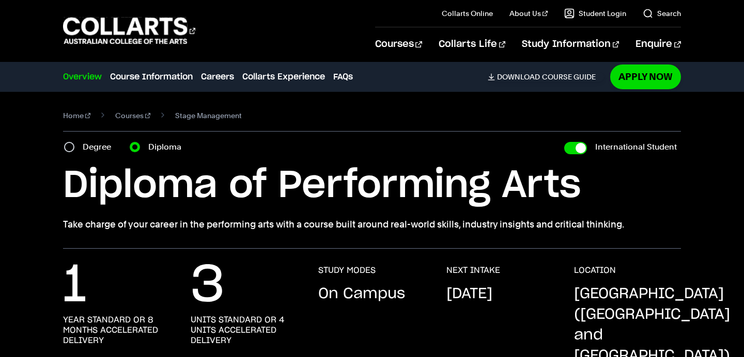
click at [102, 146] on label "Degree" at bounding box center [100, 147] width 35 height 14
click at [74, 146] on input "Degree" at bounding box center [69, 147] width 10 height 10
radio input "true"
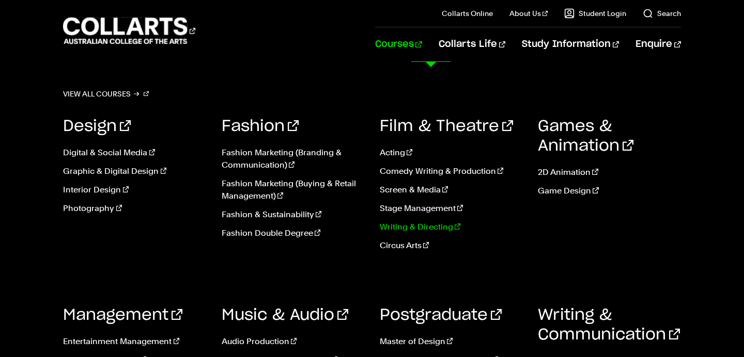
click at [440, 228] on link "Writing & Directing" at bounding box center [451, 227] width 143 height 12
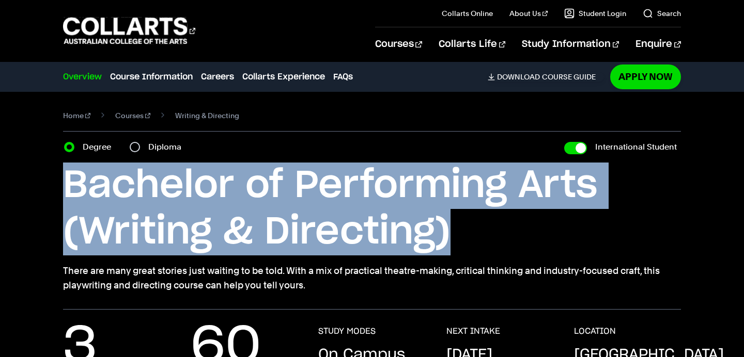
drag, startPoint x: 62, startPoint y: 182, endPoint x: 522, endPoint y: 229, distance: 462.5
click at [522, 229] on div "Home Courses Writing & Directing Course variant Degree Diploma International St…" at bounding box center [372, 201] width 744 height 218
copy h1 "Bachelor of Performing Arts (Writing & Directing)"
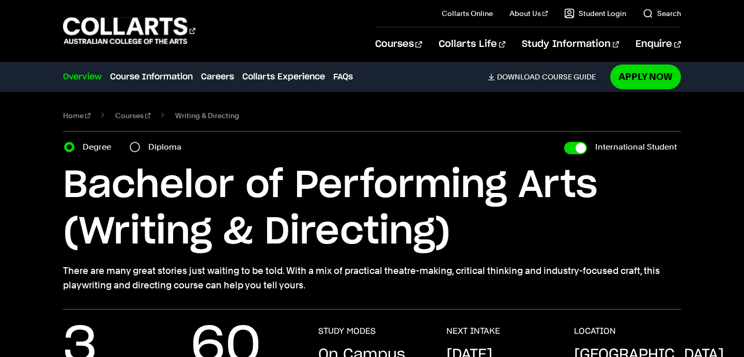
click at [169, 149] on label "Diploma" at bounding box center [167, 147] width 39 height 14
click at [140, 149] on input "Diploma" at bounding box center [135, 147] width 10 height 10
radio input "true"
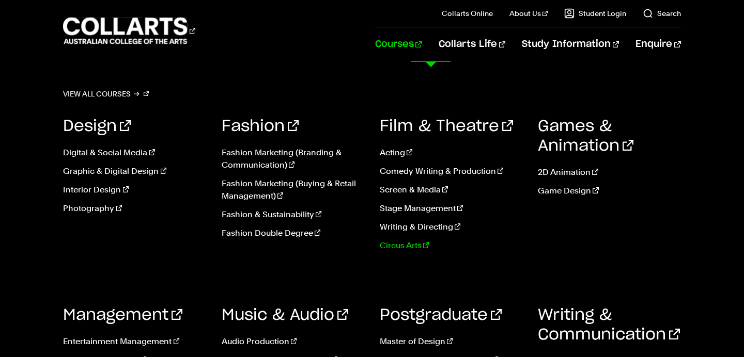
click at [408, 243] on link "Circus Arts" at bounding box center [451, 246] width 143 height 12
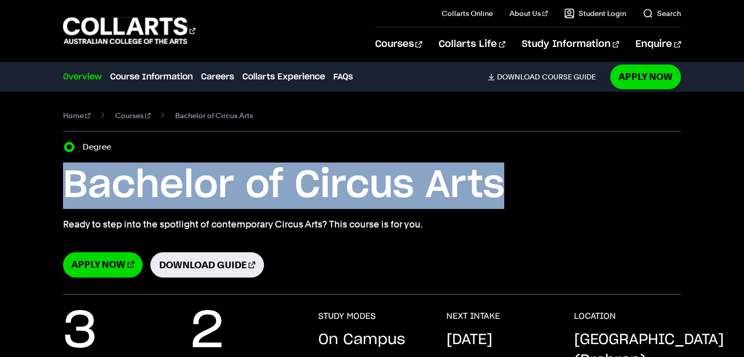
drag, startPoint x: 75, startPoint y: 185, endPoint x: 548, endPoint y: 201, distance: 473.8
click at [548, 201] on div "Home Courses Bachelor of Circus Arts Course variant Degree Bachelor of Circus A…" at bounding box center [372, 193] width 744 height 203
copy h1 "Bachelor of Circus Arts"
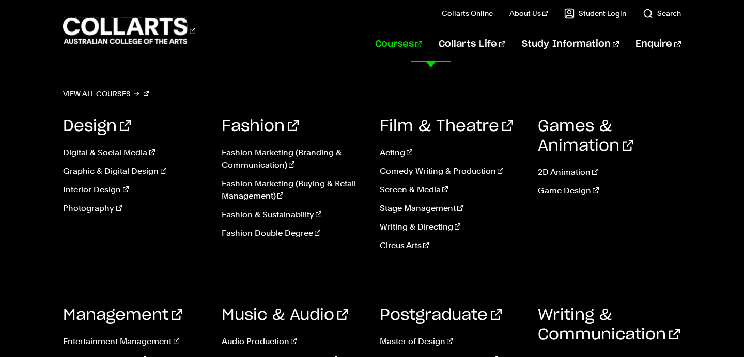
click at [573, 179] on ul "2D Animation Game Design" at bounding box center [609, 185] width 143 height 54
click at [572, 175] on link "2D Animation" at bounding box center [609, 172] width 143 height 12
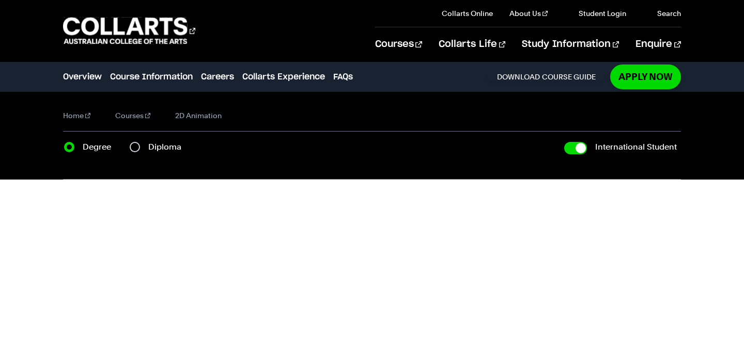
checkbox input "true"
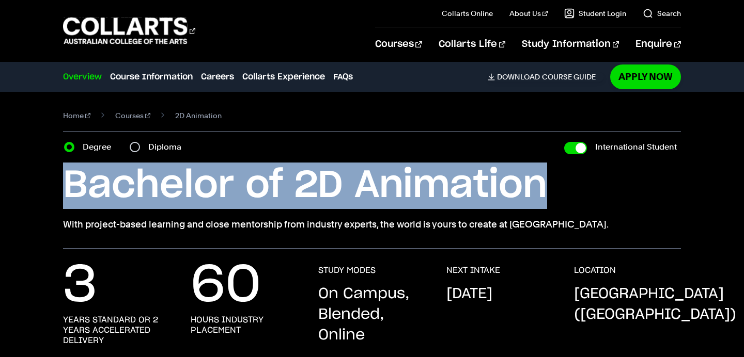
drag, startPoint x: 63, startPoint y: 174, endPoint x: 568, endPoint y: 185, distance: 505.1
click at [568, 185] on h1 "Bachelor of 2D Animation" at bounding box center [371, 186] width 617 height 46
copy h1 "Bachelor of 2D Animation"
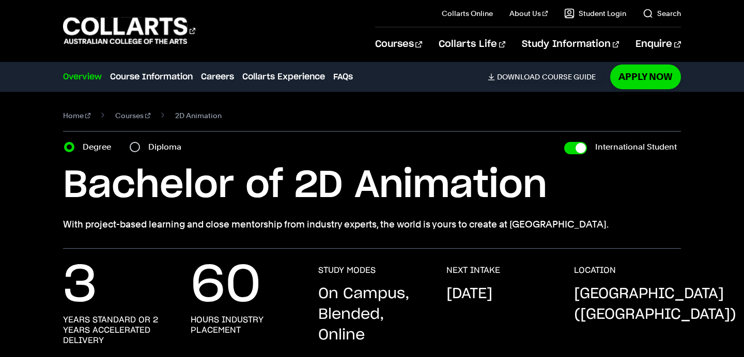
click at [164, 152] on label "Diploma" at bounding box center [167, 147] width 39 height 14
click at [140, 152] on input "Diploma" at bounding box center [135, 147] width 10 height 10
radio input "true"
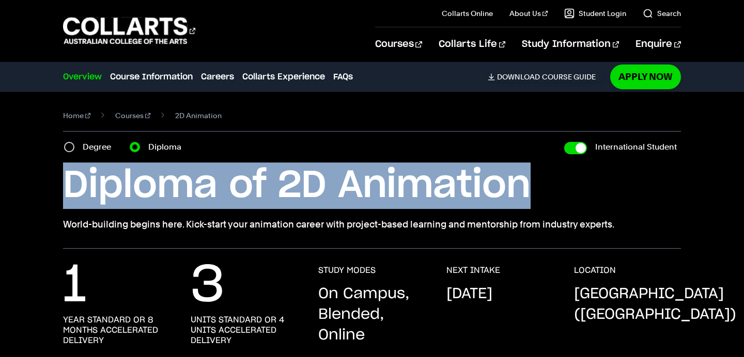
drag, startPoint x: 59, startPoint y: 191, endPoint x: 637, endPoint y: 196, distance: 577.8
click at [637, 196] on div "Home Courses 2D Animation Course variant Degree Diploma International Student B…" at bounding box center [372, 170] width 744 height 157
copy h1 "Diploma of 2D Animation"
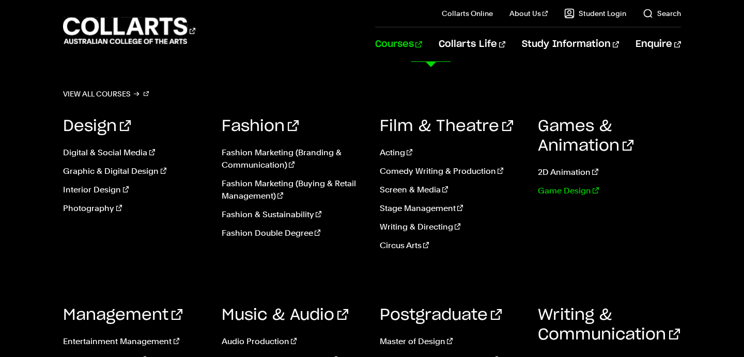
click at [573, 192] on link "Game Design" at bounding box center [609, 191] width 143 height 12
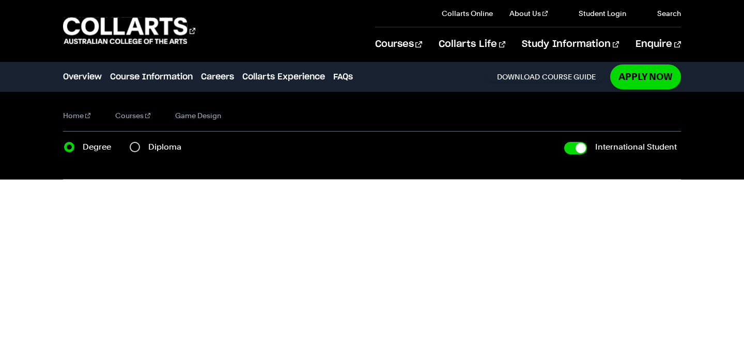
checkbox input "true"
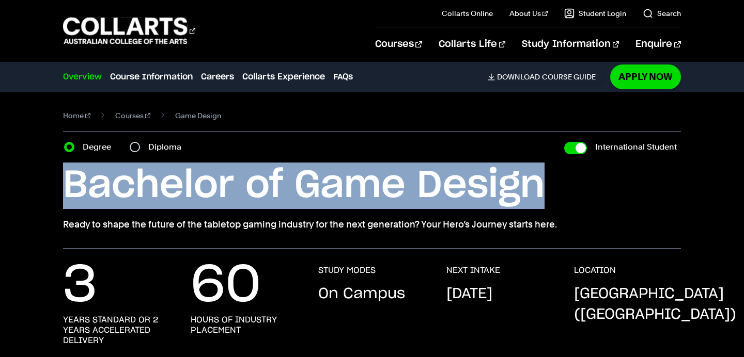
drag, startPoint x: 42, startPoint y: 186, endPoint x: 627, endPoint y: 194, distance: 585.1
click at [627, 194] on div "Home Courses Game Design Course variant Degree Diploma International Student Ba…" at bounding box center [372, 170] width 744 height 157
copy h1 "Bachelor of Game Design"
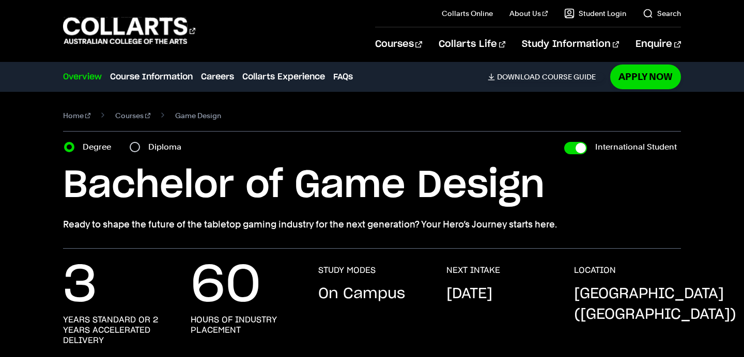
click at [147, 146] on div "Diploma" at bounding box center [159, 147] width 58 height 14
click at [139, 145] on input "Diploma" at bounding box center [135, 147] width 10 height 10
radio input "true"
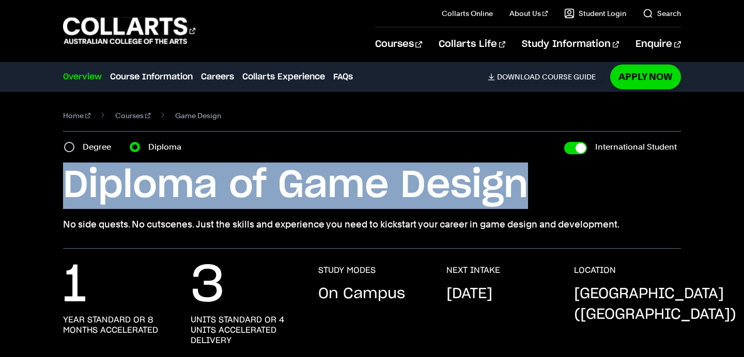
drag, startPoint x: 62, startPoint y: 180, endPoint x: 636, endPoint y: 199, distance: 574.0
click at [636, 199] on div "Home Courses Game Design Course variant Degree Diploma International Student Ba…" at bounding box center [372, 170] width 744 height 157
copy h1 "Diploma of Game Design"
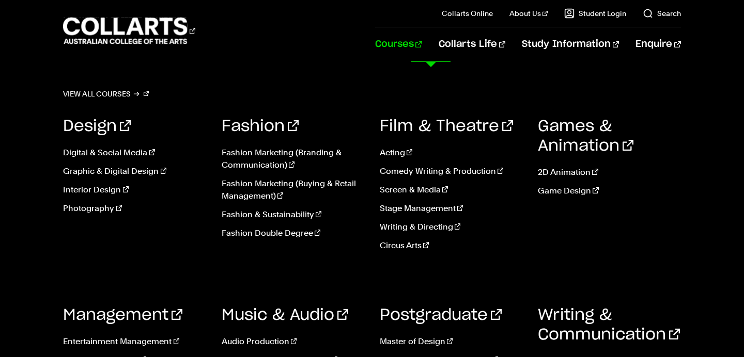
scroll to position [899, 0]
click at [108, 340] on link "Entertainment Management" at bounding box center [134, 342] width 143 height 12
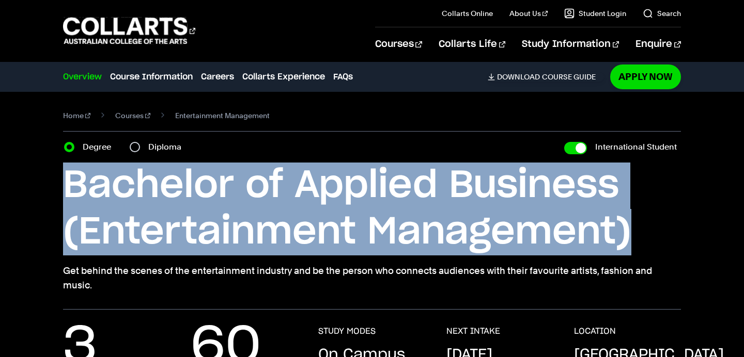
drag, startPoint x: 63, startPoint y: 179, endPoint x: 653, endPoint y: 251, distance: 594.6
click at [653, 251] on h1 "Bachelor of Applied Business (Entertainment Management)" at bounding box center [371, 209] width 617 height 93
copy h1 "Bachelor of Applied Business (Entertainment Management)"
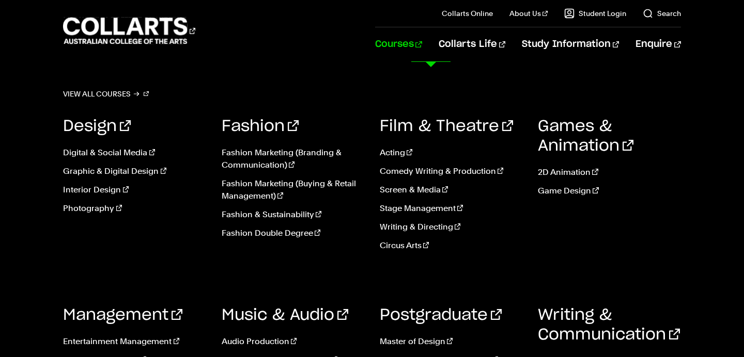
scroll to position [375, 0]
click at [125, 312] on link "Management" at bounding box center [122, 315] width 119 height 15
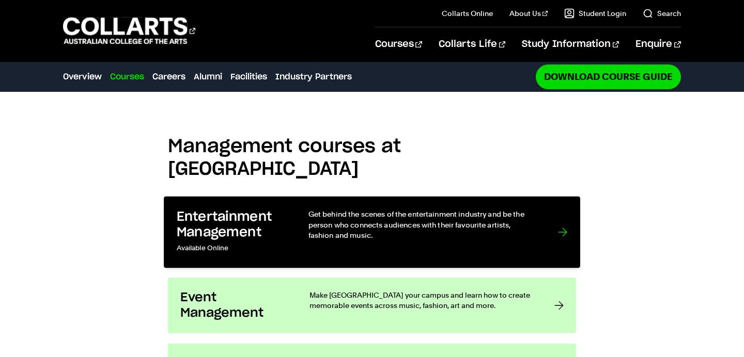
scroll to position [794, 0]
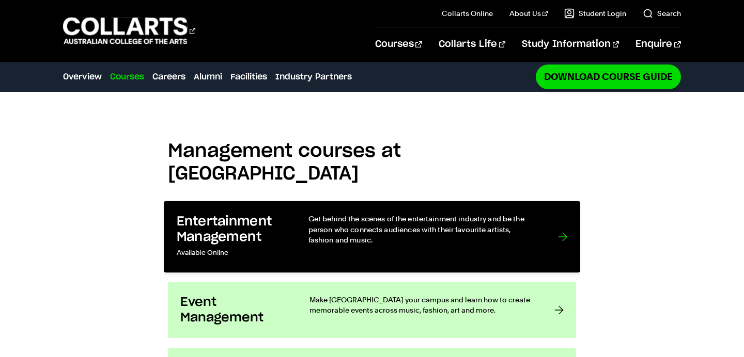
click at [415, 214] on p "Get behind the scenes of the entertainment industry and be the person who conne…" at bounding box center [422, 229] width 229 height 31
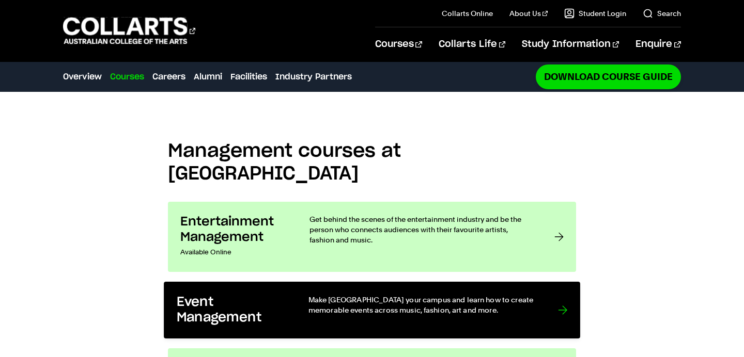
click at [274, 294] on h3 "Event Management" at bounding box center [232, 309] width 111 height 31
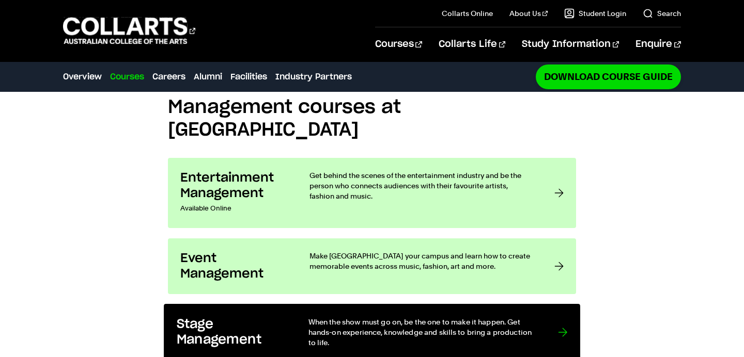
scroll to position [838, 0]
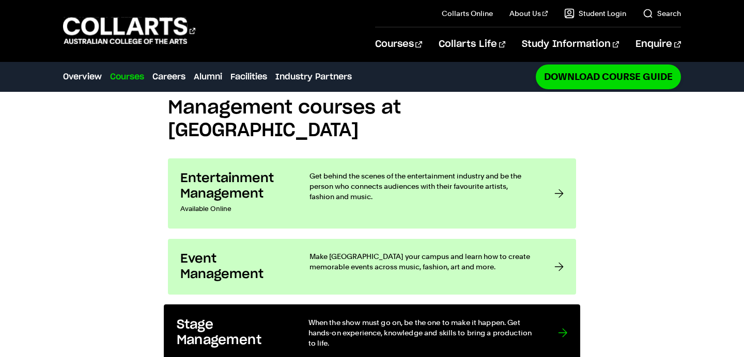
click at [266, 305] on link "Stage Management When the show must go on, be the one to make it happen. Get ha…" at bounding box center [372, 333] width 416 height 57
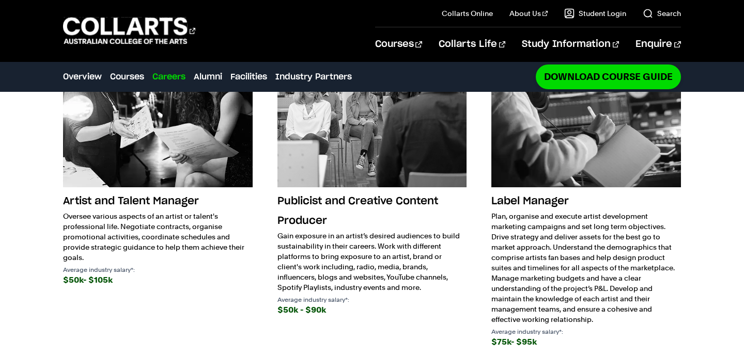
scroll to position [1335, 0]
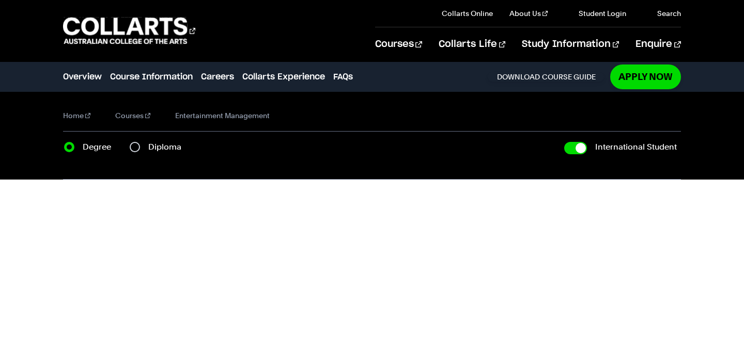
checkbox input "true"
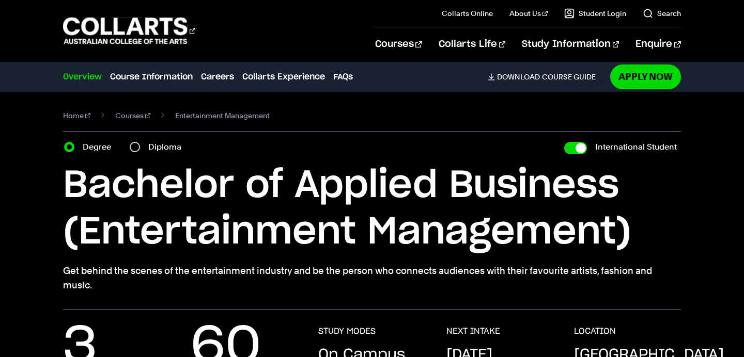
click at [147, 152] on div "Diploma" at bounding box center [159, 147] width 58 height 14
click at [140, 144] on div "Diploma" at bounding box center [159, 147] width 58 height 14
click at [134, 146] on input "Diploma" at bounding box center [135, 147] width 10 height 10
radio input "true"
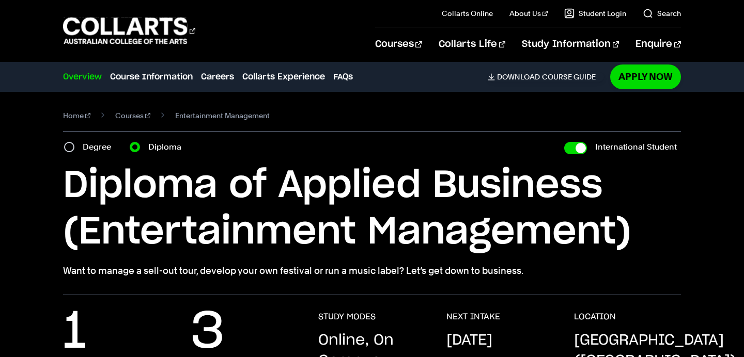
drag, startPoint x: 59, startPoint y: 179, endPoint x: 734, endPoint y: 273, distance: 681.9
click at [734, 273] on div "Home Courses Entertainment Management Course variant Degree Diploma Internation…" at bounding box center [372, 193] width 744 height 203
copy div "Diploma of Applied Business (Entertainment Management) Want to manage a sell-ou…"
click at [281, 228] on h1 "Diploma of Applied Business (Entertainment Management)" at bounding box center [371, 209] width 617 height 93
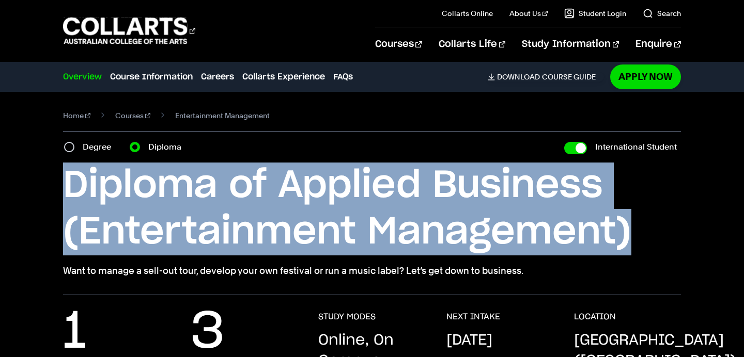
drag, startPoint x: 60, startPoint y: 175, endPoint x: 655, endPoint y: 241, distance: 598.5
click at [655, 241] on div "Home Courses Entertainment Management Course variant Degree Diploma Internation…" at bounding box center [372, 193] width 744 height 203
copy h1 "Diploma of Applied Business (Entertainment Management)"
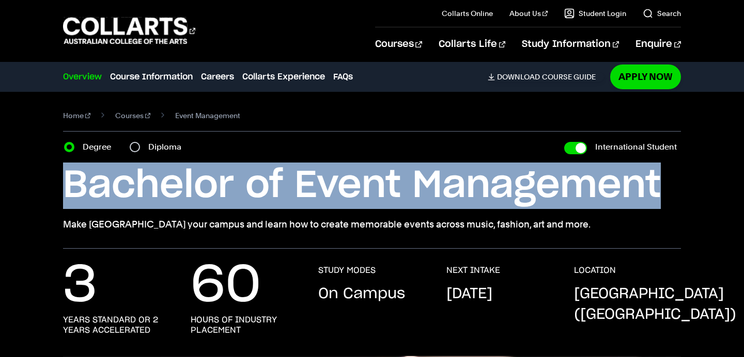
drag, startPoint x: 157, startPoint y: 191, endPoint x: 694, endPoint y: 195, distance: 536.5
click at [694, 195] on div "Home Courses Event Management Course variant Degree Diploma International Stude…" at bounding box center [372, 170] width 744 height 157
copy h1 "Bachelor of Event Management"
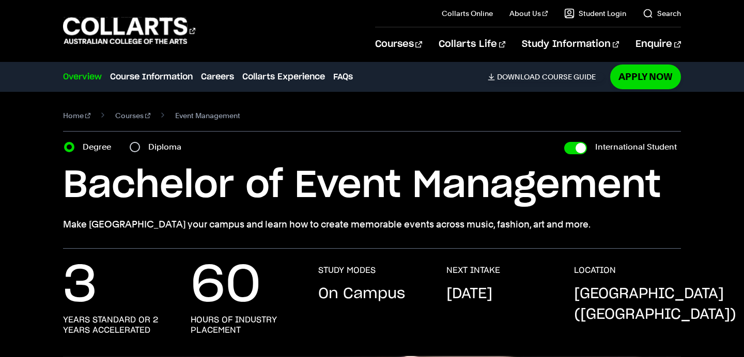
click at [167, 149] on label "Diploma" at bounding box center [167, 147] width 39 height 14
click at [140, 149] on input "Diploma" at bounding box center [135, 147] width 10 height 10
radio input "true"
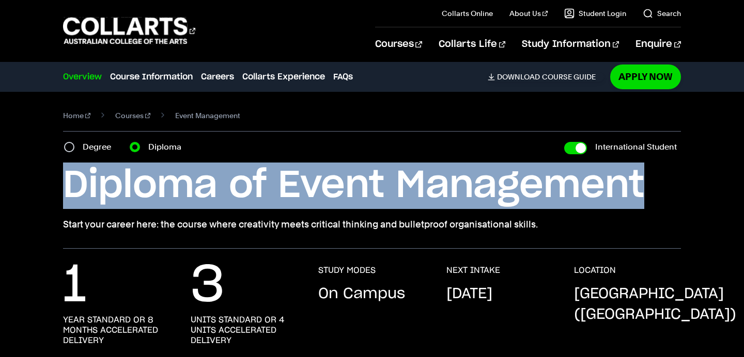
drag, startPoint x: 65, startPoint y: 186, endPoint x: 743, endPoint y: 176, distance: 678.1
click at [743, 176] on div "Home Courses Event Management Course variant Degree Diploma International Stude…" at bounding box center [372, 170] width 744 height 157
copy h1 "Diploma of Event Management"
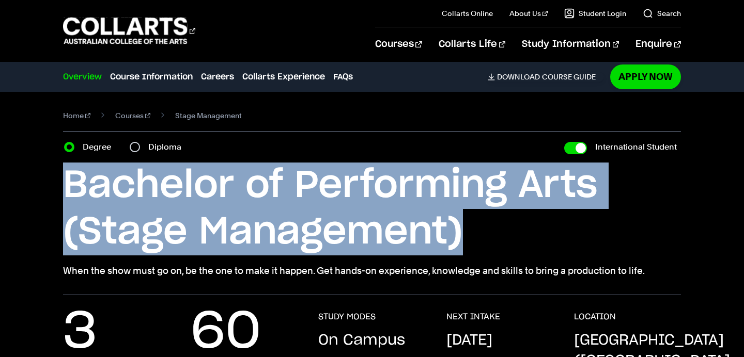
drag, startPoint x: 65, startPoint y: 177, endPoint x: 519, endPoint y: 228, distance: 457.3
click at [519, 228] on h1 "Bachelor of Performing Arts (Stage Management)" at bounding box center [371, 209] width 617 height 93
copy h1 "Bachelor of Performing Arts (Stage Management)"
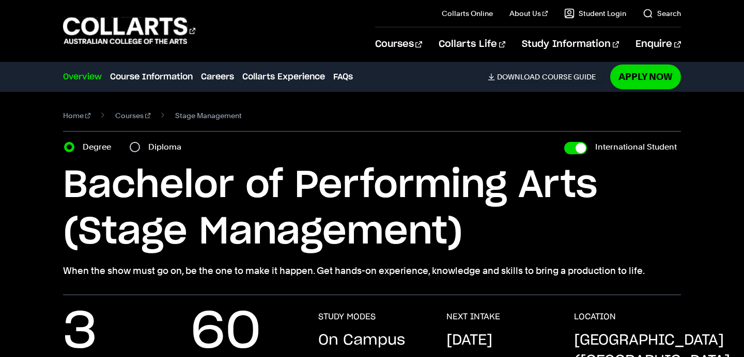
click at [170, 150] on label "Diploma" at bounding box center [167, 147] width 39 height 14
click at [140, 150] on input "Diploma" at bounding box center [135, 147] width 10 height 10
radio input "true"
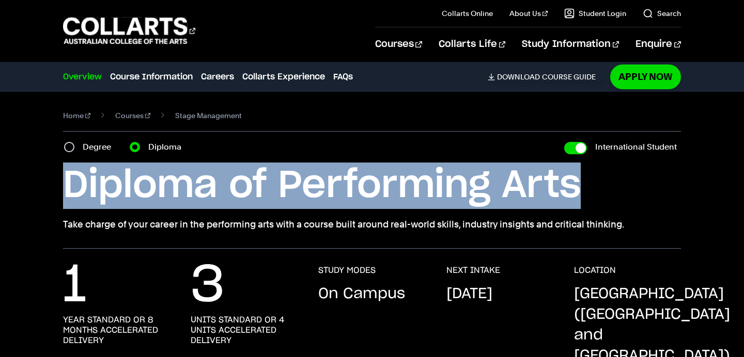
drag, startPoint x: 62, startPoint y: 190, endPoint x: 685, endPoint y: 200, distance: 622.3
click at [686, 200] on div "Home Courses Stage Management Course variant Degree Diploma International Stude…" at bounding box center [372, 170] width 744 height 157
copy h1 "Diploma of Performing Arts"
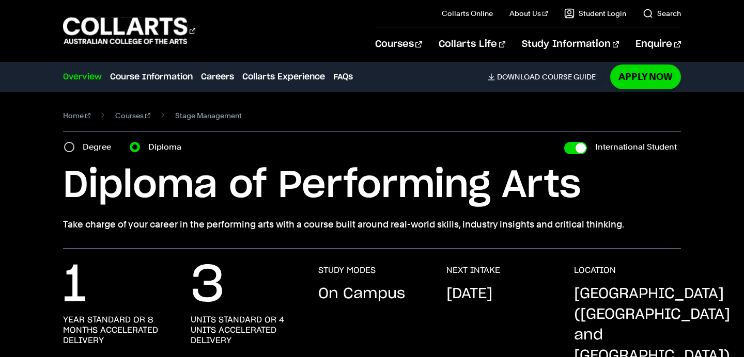
click at [96, 155] on section "Home Courses Stage Management Course variant Degree Diploma International Stude…" at bounding box center [371, 170] width 617 height 157
click at [96, 152] on label "Degree" at bounding box center [100, 147] width 35 height 14
click at [74, 152] on input "Degree" at bounding box center [69, 147] width 10 height 10
radio input "true"
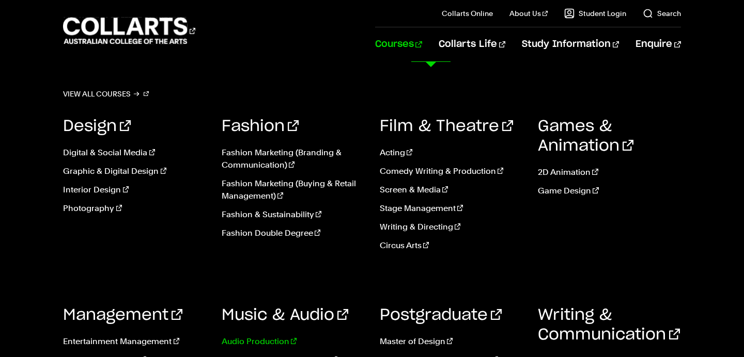
click at [273, 341] on link "Audio Production" at bounding box center [293, 342] width 143 height 12
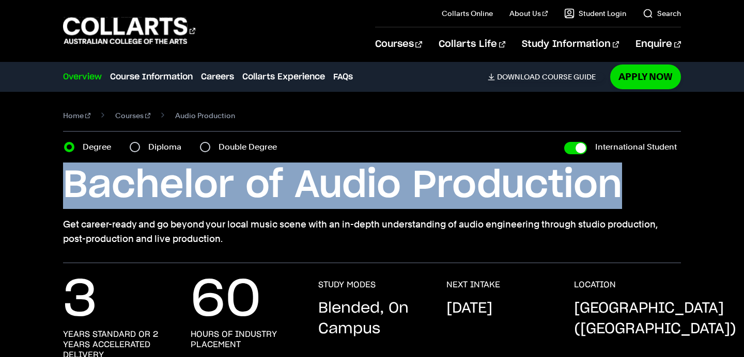
drag, startPoint x: 52, startPoint y: 190, endPoint x: 722, endPoint y: 190, distance: 670.3
click at [722, 190] on div "Home Courses Audio Production Course variant Degree Diploma Double Degree Inter…" at bounding box center [372, 177] width 744 height 171
copy h1 "Bachelor of Audio Production"
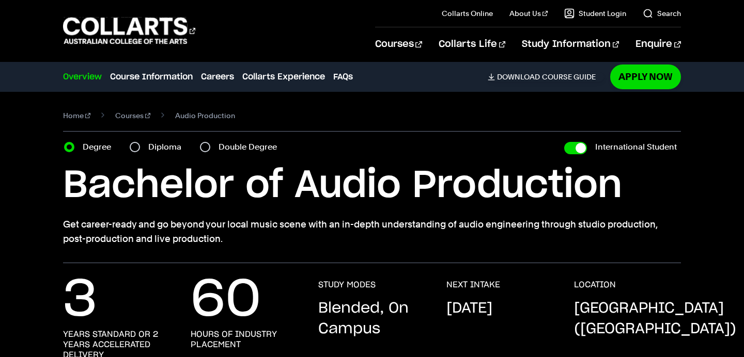
click at [251, 153] on label "Double Degree" at bounding box center [250, 147] width 65 height 14
click at [210, 152] on input "Double Degree" at bounding box center [205, 147] width 10 height 10
radio input "true"
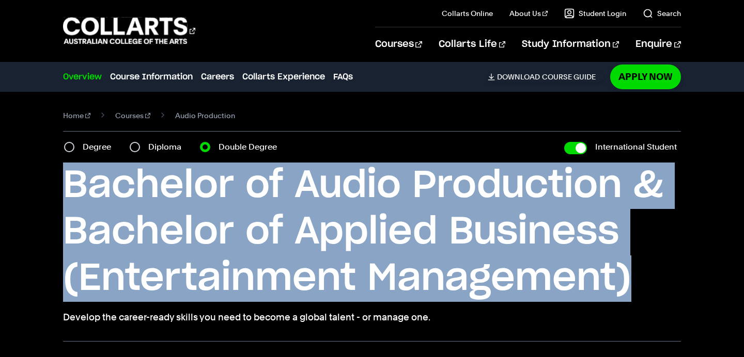
drag, startPoint x: 68, startPoint y: 179, endPoint x: 665, endPoint y: 271, distance: 603.5
click at [665, 271] on div "Home Courses Audio Production Course variant Degree Diploma Double Degree Inter…" at bounding box center [372, 217] width 744 height 250
copy h1 "Bachelor of Audio Production & Bachelor of Applied Business (Entertainment Mana…"
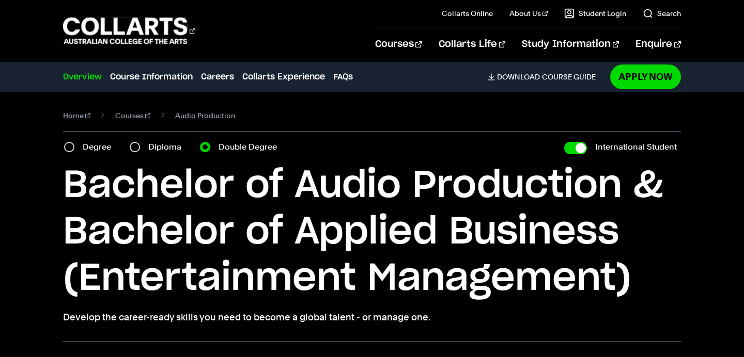
click at [159, 149] on label "Diploma" at bounding box center [167, 147] width 39 height 14
click at [140, 149] on input "Diploma" at bounding box center [135, 147] width 10 height 10
radio input "true"
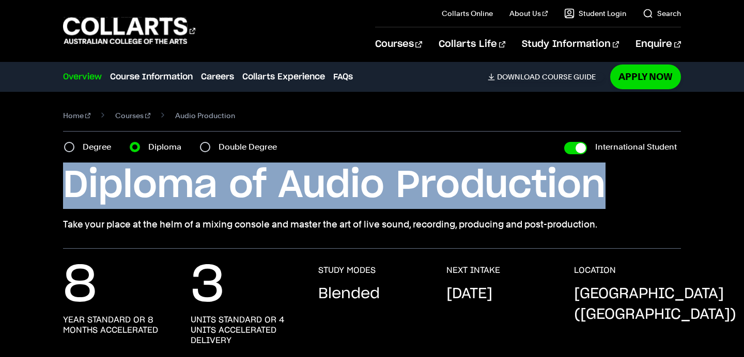
drag, startPoint x: 65, startPoint y: 178, endPoint x: 680, endPoint y: 176, distance: 615.0
click at [680, 176] on h1 "Diploma of Audio Production" at bounding box center [371, 186] width 617 height 46
copy h1 "Diploma of Audio Production"
click at [128, 116] on link "Courses" at bounding box center [132, 115] width 35 height 14
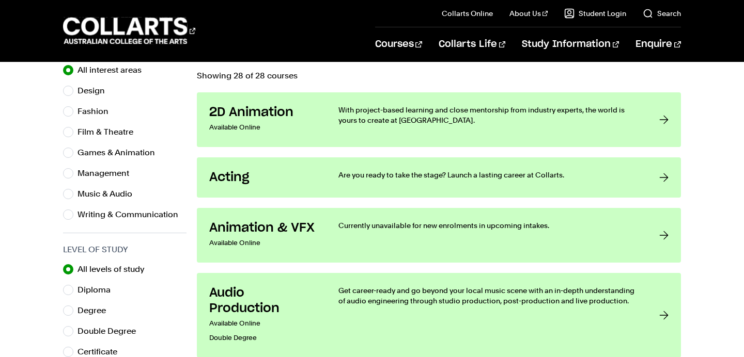
scroll to position [232, 0]
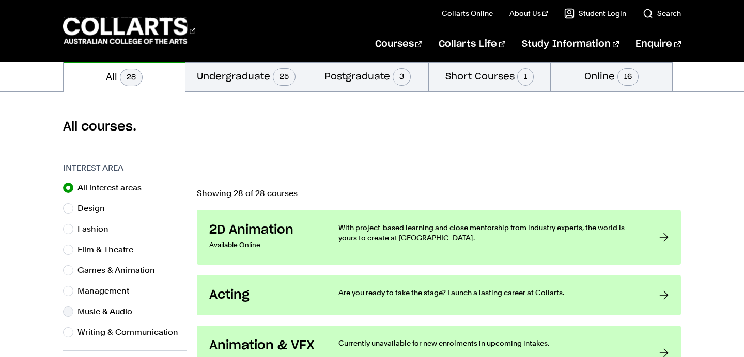
click at [107, 313] on label "Music & Audio" at bounding box center [108, 312] width 63 height 14
click at [73, 313] on input "Music & Audio" at bounding box center [68, 312] width 10 height 10
radio input "true"
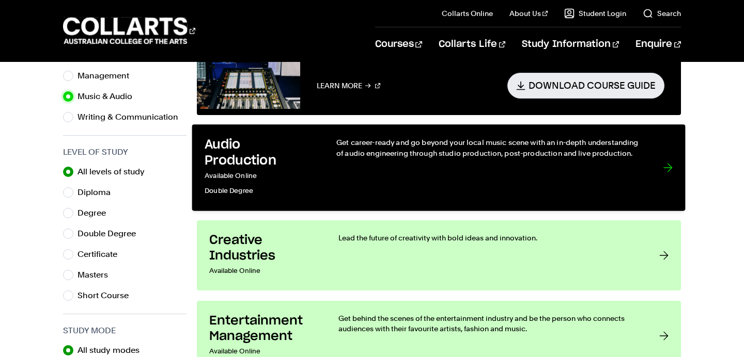
scroll to position [448, 0]
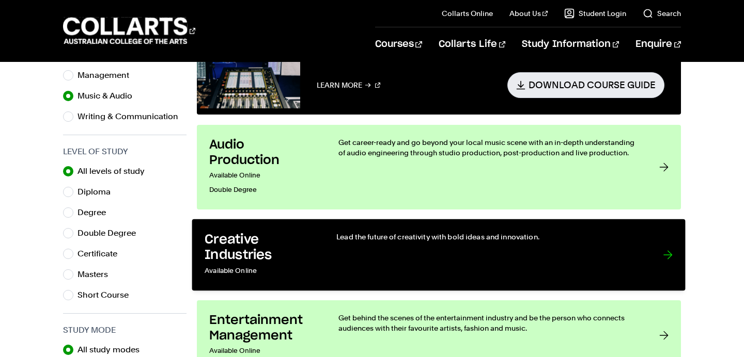
click at [519, 249] on div "Lead the future of creativity with bold ideas and innovation." at bounding box center [490, 255] width 306 height 46
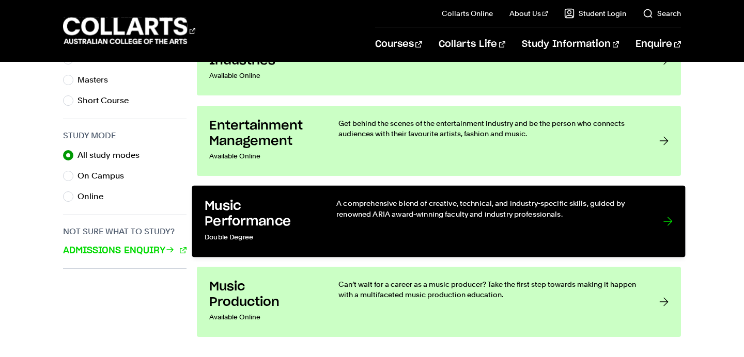
scroll to position [628, 0]
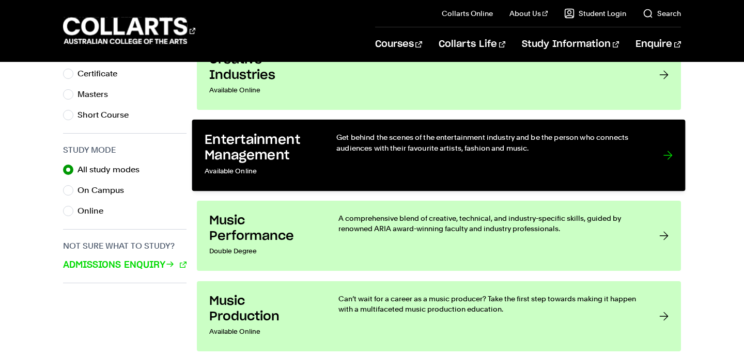
click at [500, 170] on div "Get behind the scenes of the entertainment industry and be the person who conne…" at bounding box center [490, 155] width 306 height 46
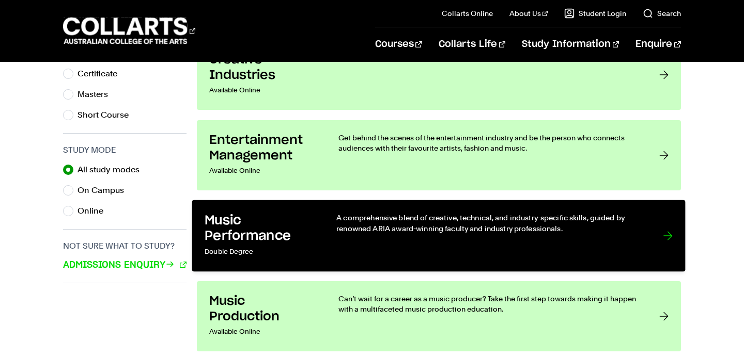
click at [498, 229] on p "A comprehensive blend of creative, technical, and industry-specific skills, gui…" at bounding box center [490, 223] width 306 height 21
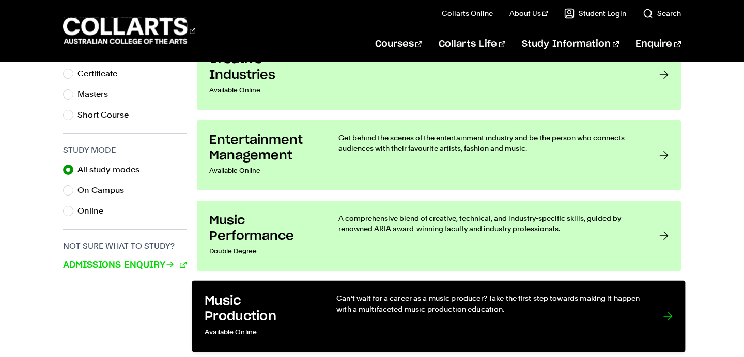
click at [483, 286] on link "Music Production Available Online Can’t wait for a career as a music producer? …" at bounding box center [438, 316] width 493 height 72
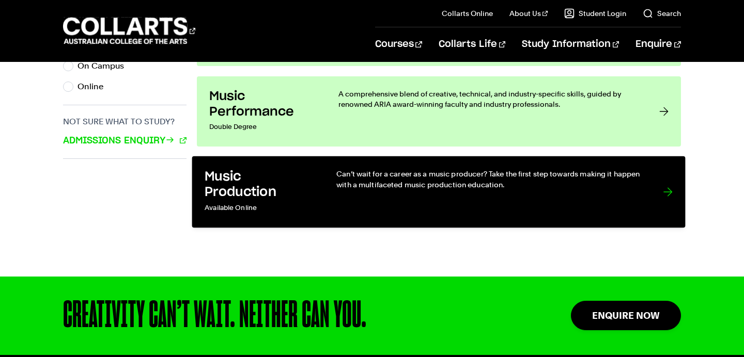
scroll to position [753, 0]
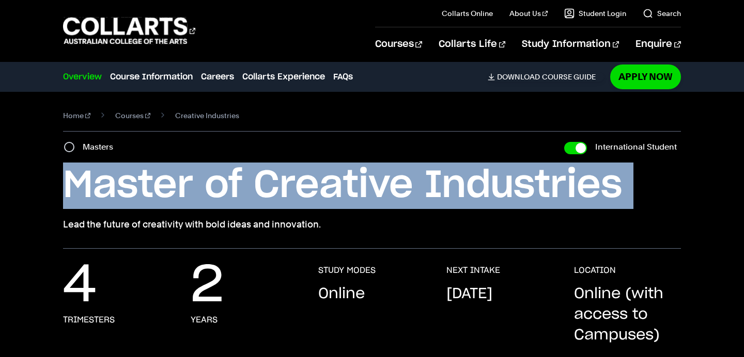
drag, startPoint x: 65, startPoint y: 178, endPoint x: 687, endPoint y: 212, distance: 623.2
click at [687, 212] on div "Home Courses Creative Industries Course variant Masters International Student M…" at bounding box center [372, 170] width 744 height 157
copy div "Master of Creative Industries"
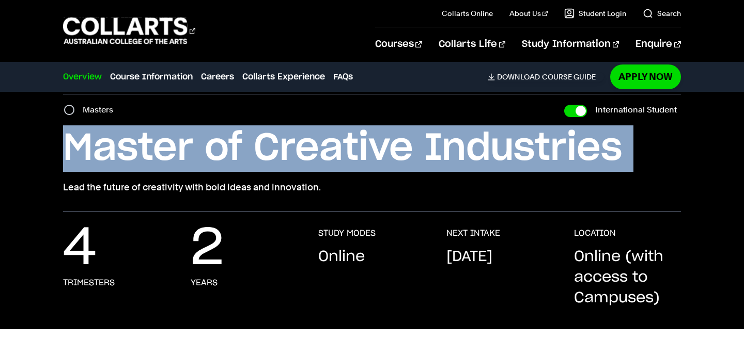
scroll to position [23, 0]
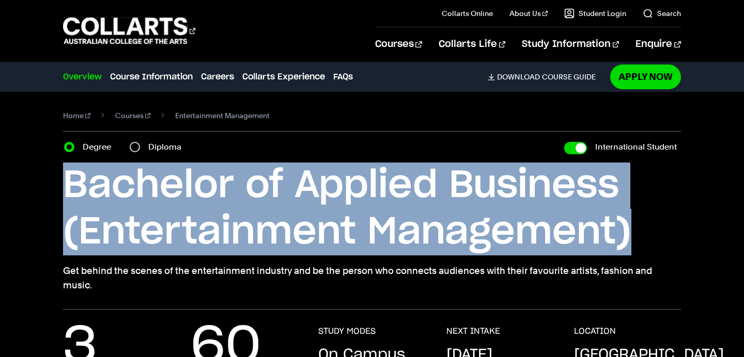
drag, startPoint x: 58, startPoint y: 176, endPoint x: 653, endPoint y: 215, distance: 596.2
click at [653, 215] on div "Home Courses Entertainment Management Course variant Degree Diploma Internation…" at bounding box center [372, 201] width 744 height 218
copy h1 "Bachelor of Applied Business (Entertainment Management)"
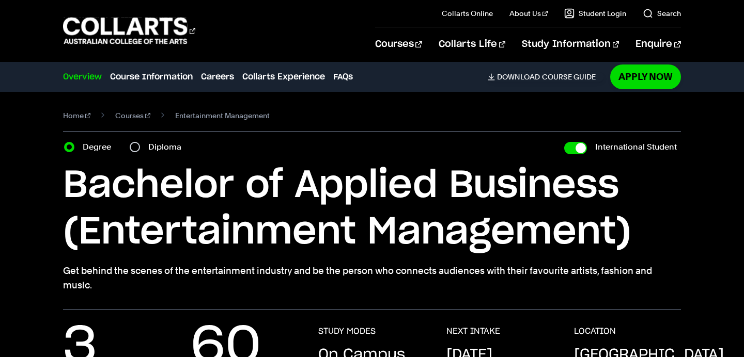
click at [163, 148] on label "Diploma" at bounding box center [167, 147] width 39 height 14
click at [140, 148] on input "Diploma" at bounding box center [135, 147] width 10 height 10
radio input "true"
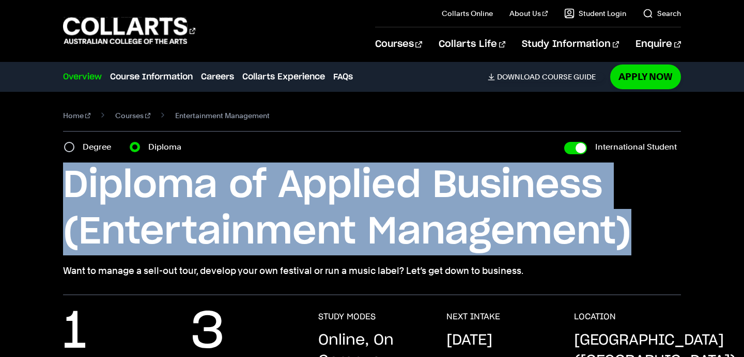
drag, startPoint x: 66, startPoint y: 185, endPoint x: 657, endPoint y: 218, distance: 592.2
click at [657, 218] on h1 "Diploma of Applied Business (Entertainment Management)" at bounding box center [371, 209] width 617 height 93
copy h1 "Diploma of Applied Business (Entertainment Management)"
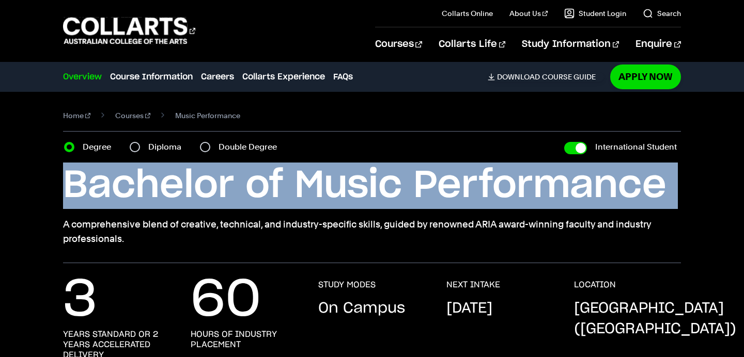
drag, startPoint x: 64, startPoint y: 192, endPoint x: 689, endPoint y: 212, distance: 625.7
click at [689, 212] on div "Home Courses Music Performance Course variant Degree Diploma Double Degree Inte…" at bounding box center [372, 177] width 744 height 171
copy div "Bachelor of Music Performance"
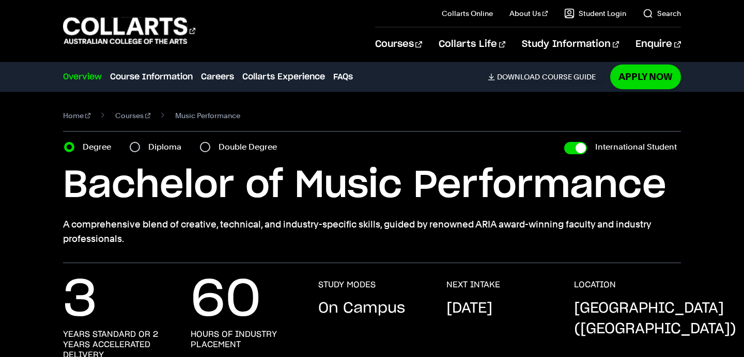
click at [151, 149] on label "Diploma" at bounding box center [167, 147] width 39 height 14
click at [140, 149] on input "Diploma" at bounding box center [135, 147] width 10 height 10
radio input "true"
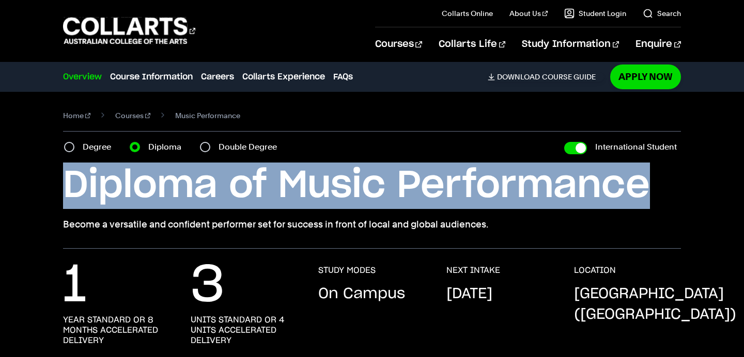
copy h1 "Diploma of Music Performance"
drag, startPoint x: 62, startPoint y: 182, endPoint x: 643, endPoint y: 190, distance: 581.5
click at [643, 190] on div "Home Courses Music Performance Course variant Degree Diploma Double Degree Inte…" at bounding box center [372, 170] width 744 height 157
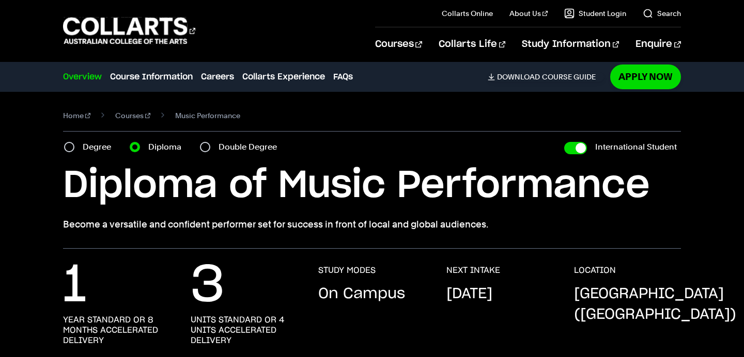
click at [245, 144] on label "Double Degree" at bounding box center [250, 147] width 65 height 14
click at [210, 144] on input "Double Degree" at bounding box center [205, 147] width 10 height 10
radio input "true"
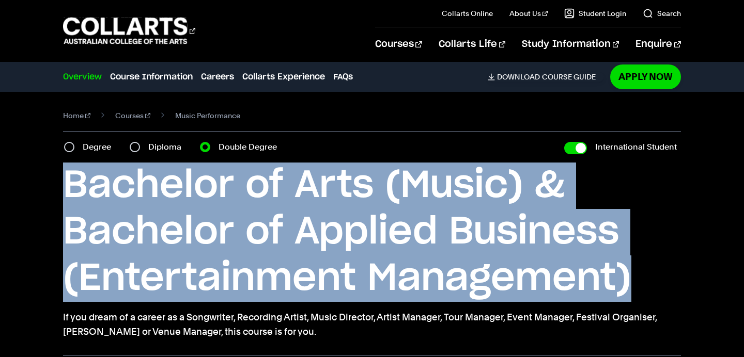
drag, startPoint x: 67, startPoint y: 184, endPoint x: 703, endPoint y: 277, distance: 643.0
click at [703, 277] on div "Home Courses Music Performance Course variant Degree Diploma Double Degree Inte…" at bounding box center [372, 224] width 744 height 264
copy h1 "Bachelor of Arts (Music) & Bachelor of Applied Business (Entertainment Manageme…"
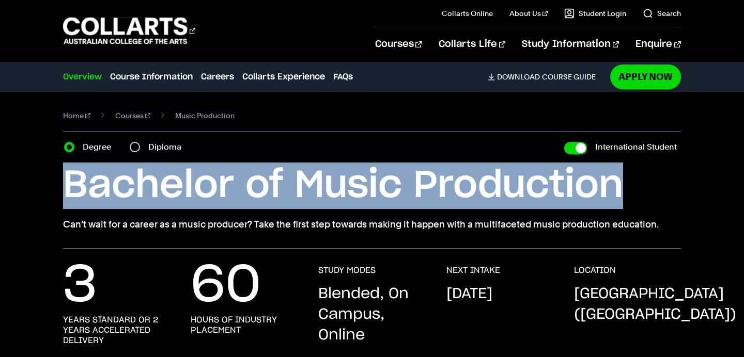
drag, startPoint x: 66, startPoint y: 194, endPoint x: 724, endPoint y: 188, distance: 658.4
click at [724, 188] on div "Home Courses Music Production Course variant Degree Diploma International Stude…" at bounding box center [372, 170] width 744 height 157
copy h1 "Bachelor of Music Production"
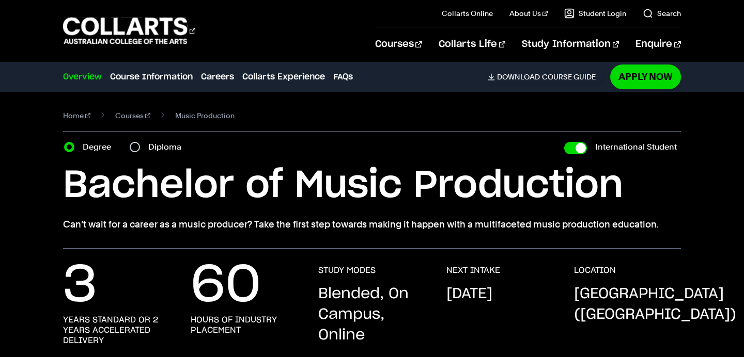
click at [163, 147] on label "Diploma" at bounding box center [167, 147] width 39 height 14
click at [140, 147] on input "Diploma" at bounding box center [135, 147] width 10 height 10
radio input "true"
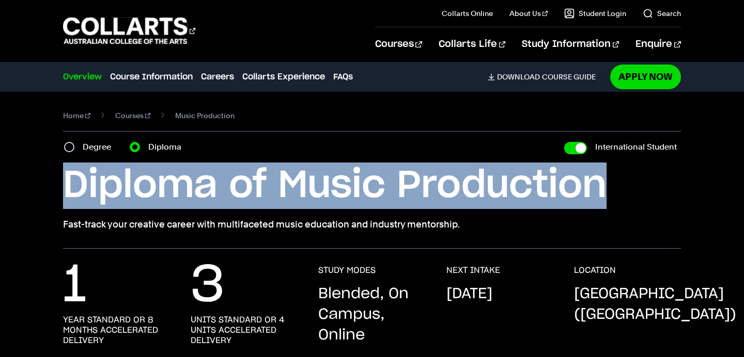
drag, startPoint x: 65, startPoint y: 182, endPoint x: 637, endPoint y: 200, distance: 572.4
click at [637, 200] on h1 "Diploma of Music Production" at bounding box center [371, 186] width 617 height 46
copy h1 "Diploma of Music Production"
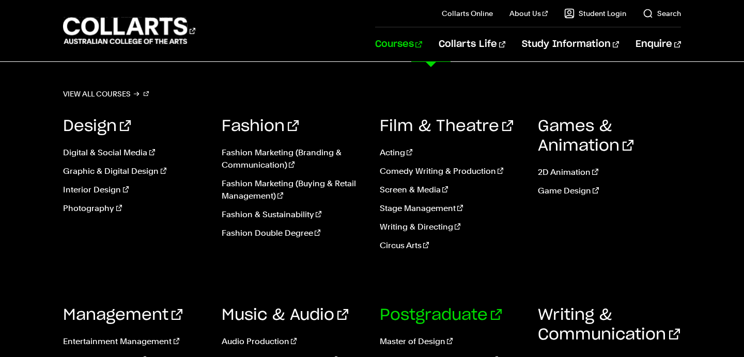
click at [404, 310] on link "Postgraduate" at bounding box center [441, 315] width 122 height 15
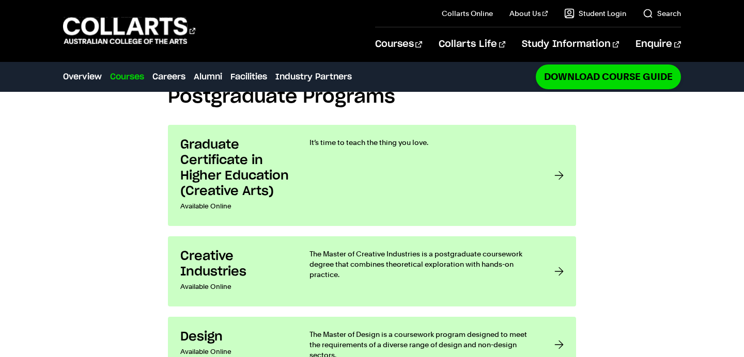
scroll to position [817, 0]
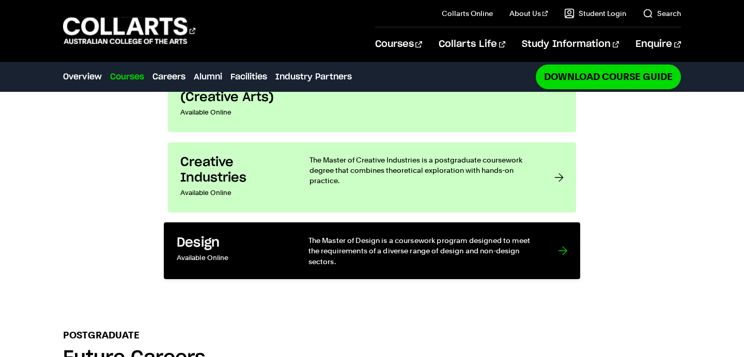
click at [530, 235] on p "The Master of Design is a coursework program designed to meet the requirements …" at bounding box center [422, 250] width 229 height 31
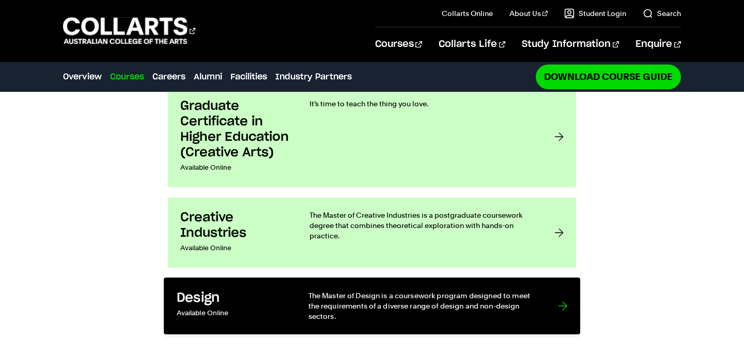
scroll to position [779, 0]
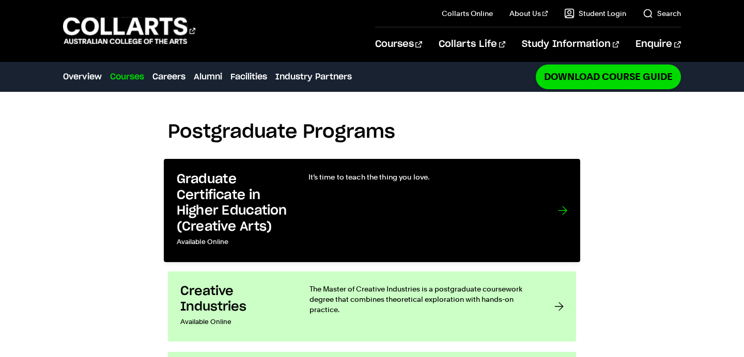
click at [518, 188] on div "It’s time to teach the thing you love." at bounding box center [422, 211] width 229 height 78
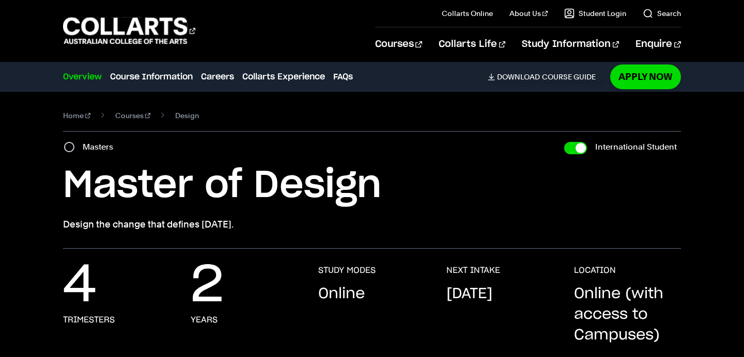
click at [109, 149] on label "Masters" at bounding box center [101, 147] width 37 height 14
click at [74, 149] on input "Masters" at bounding box center [69, 147] width 10 height 10
radio input "true"
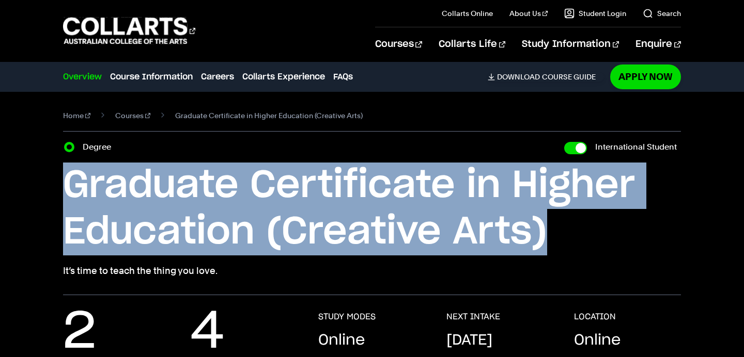
drag, startPoint x: 68, startPoint y: 179, endPoint x: 562, endPoint y: 233, distance: 497.7
click at [562, 233] on h1 "Graduate Certificate in Higher Education (Creative Arts)" at bounding box center [371, 209] width 617 height 93
copy h1 "Graduate Certificate in Higher Education (Creative Arts)"
